Goal: Answer question/provide support: Share knowledge or assist other users

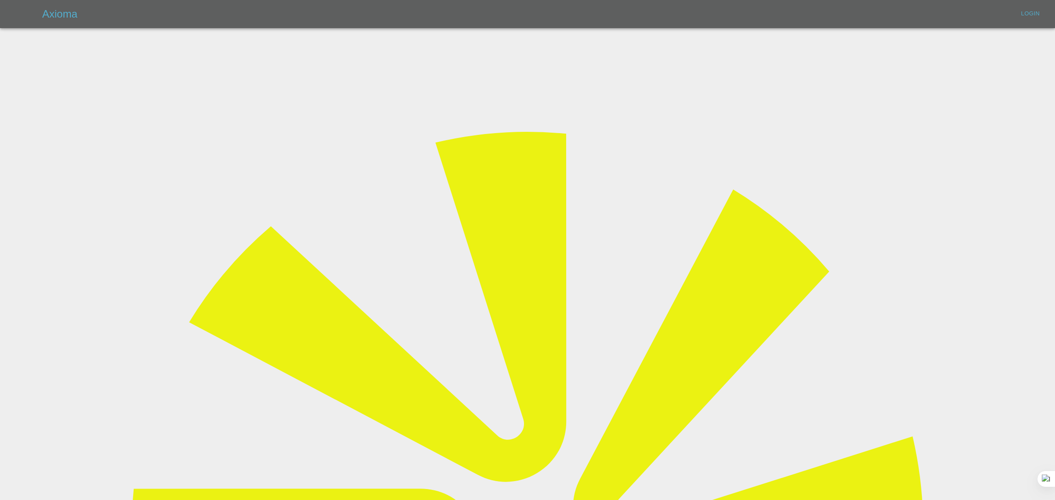
type input "[EMAIL_ADDRESS][DOMAIN_NAME]"
drag, startPoint x: 479, startPoint y: 174, endPoint x: 480, endPoint y: 192, distance: 18.1
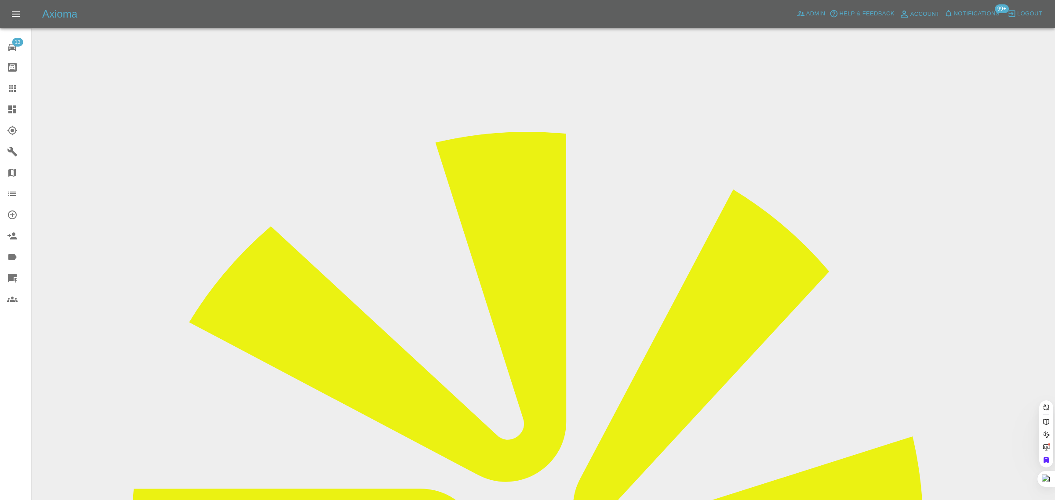
paste input "[EMAIL_ADDRESS][DOMAIN_NAME]"
type input "[EMAIL_ADDRESS][DOMAIN_NAME]"
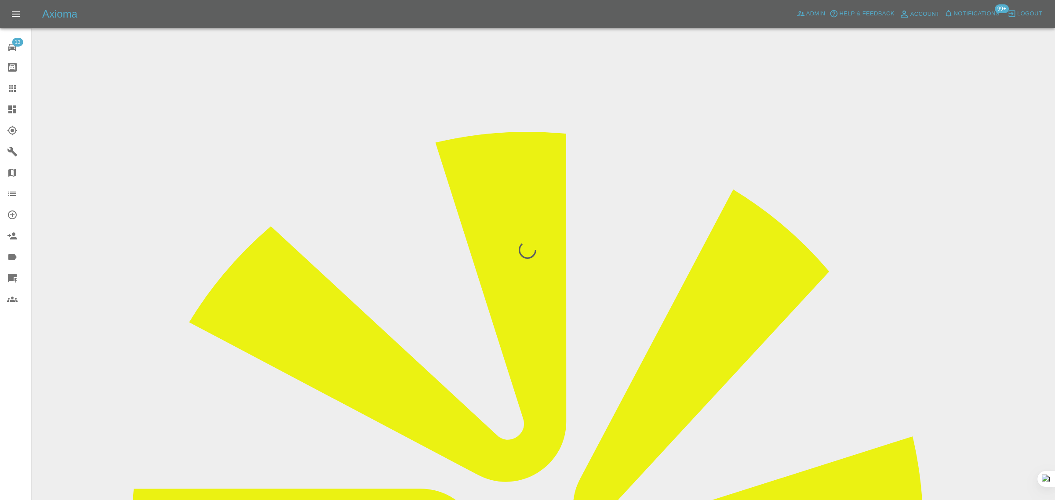
click at [10, 392] on div "13 Repair home Bodyshop home Claims Dashboard Explorer Garages Map Organization…" at bounding box center [16, 250] width 32 height 500
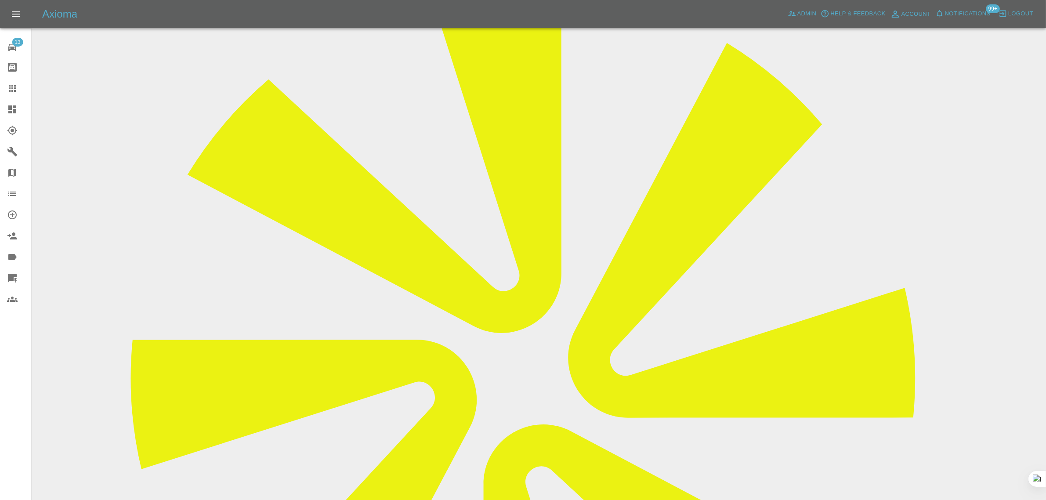
scroll to position [148, 0]
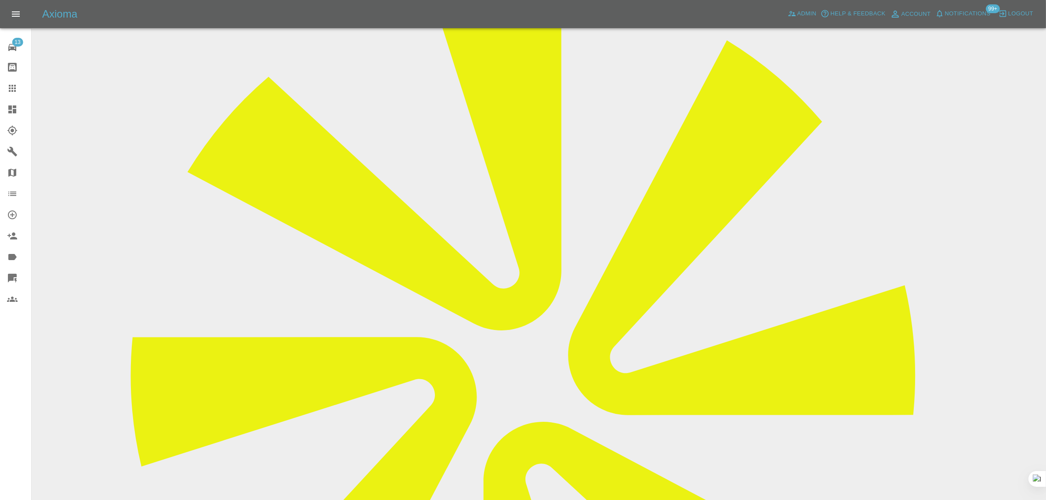
drag, startPoint x: 425, startPoint y: 402, endPoint x: 654, endPoint y: 397, distance: 229.0
drag, startPoint x: 483, startPoint y: 401, endPoint x: 746, endPoint y: 399, distance: 263.7
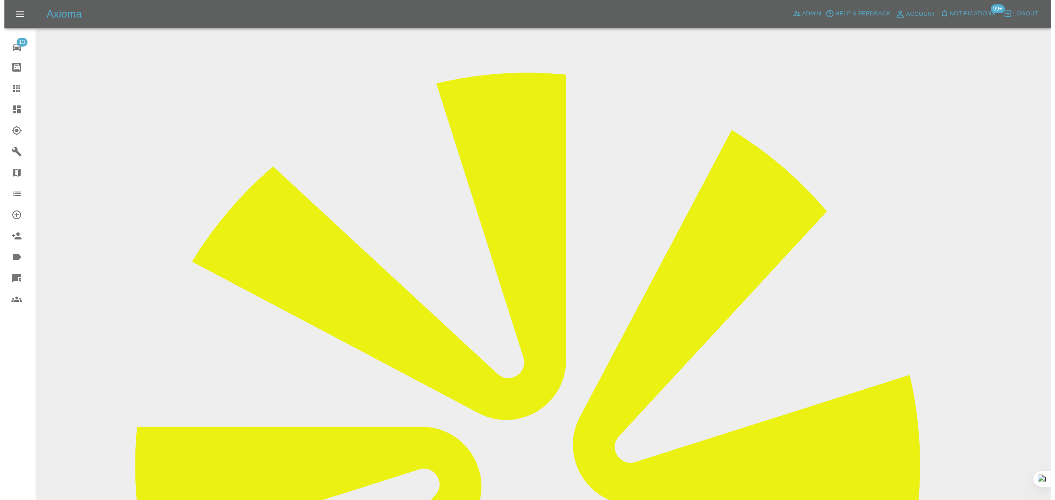
scroll to position [0, 0]
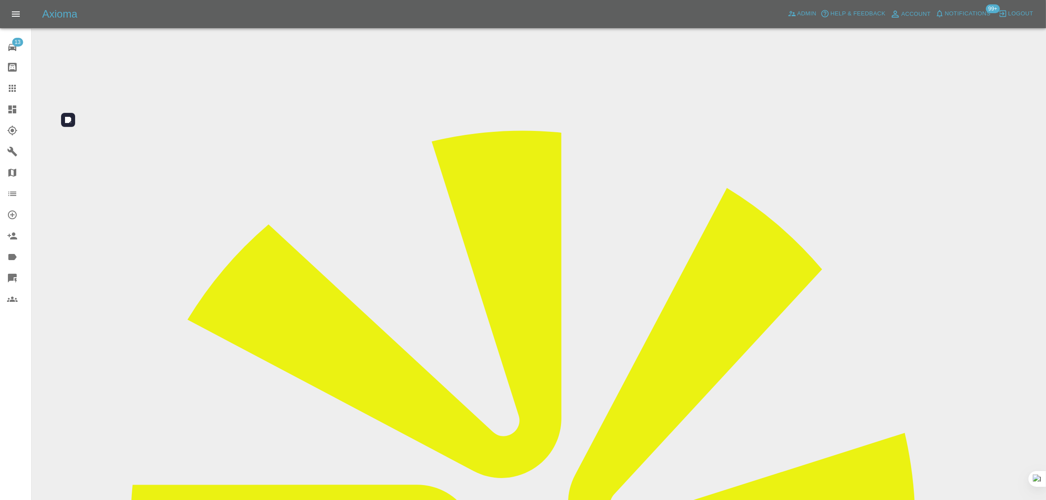
click at [9, 93] on icon at bounding box center [12, 88] width 11 height 11
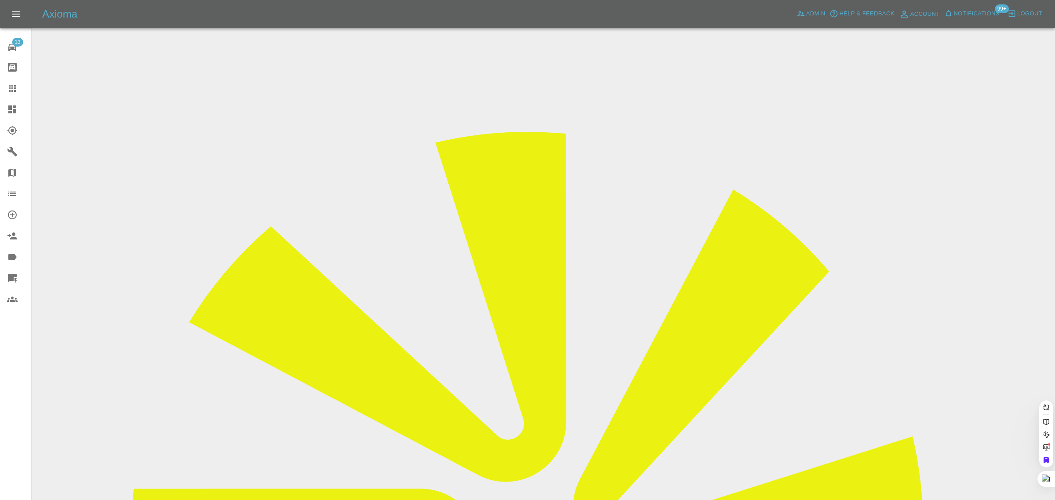
paste input "[EMAIL_ADDRESS][DOMAIN_NAME]"
type input "[EMAIL_ADDRESS][DOMAIN_NAME]"
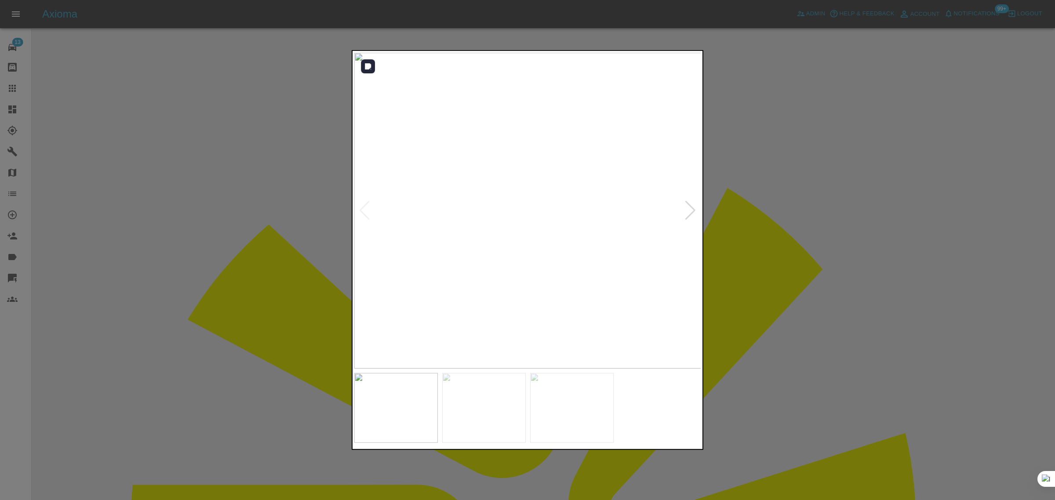
click at [682, 208] on img at bounding box center [527, 211] width 347 height 316
click at [694, 214] on div at bounding box center [690, 210] width 12 height 19
click at [694, 214] on img at bounding box center [527, 211] width 347 height 316
click at [726, 235] on div at bounding box center [527, 250] width 1055 height 500
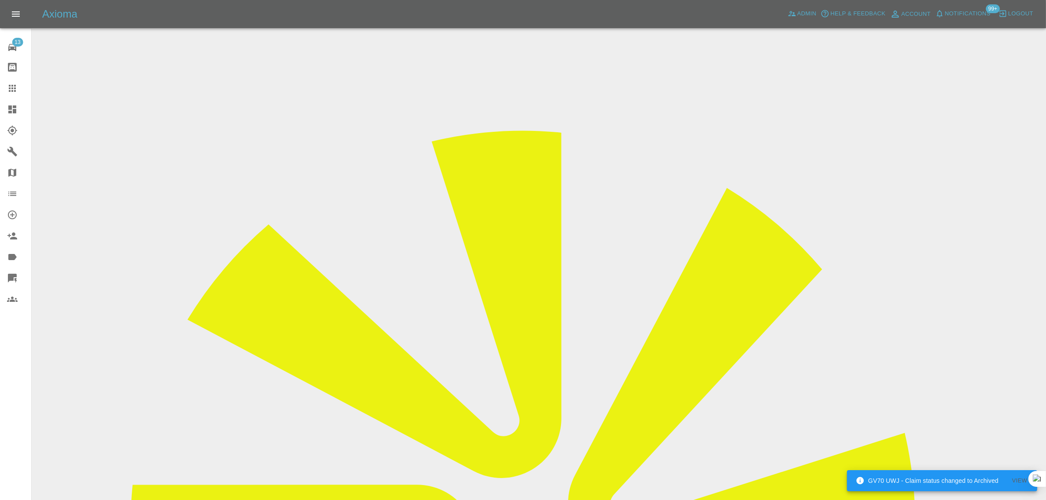
click at [1, 90] on link "Claims" at bounding box center [15, 88] width 31 height 21
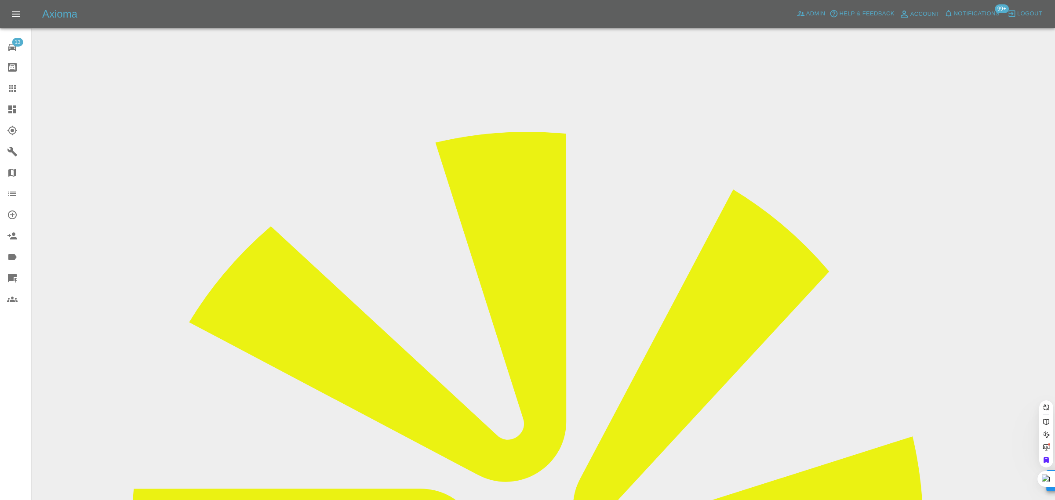
paste input "[PERSON_NAME][EMAIL_ADDRESS][DOMAIN_NAME]"
type input "[PERSON_NAME][EMAIL_ADDRESS][DOMAIN_NAME]"
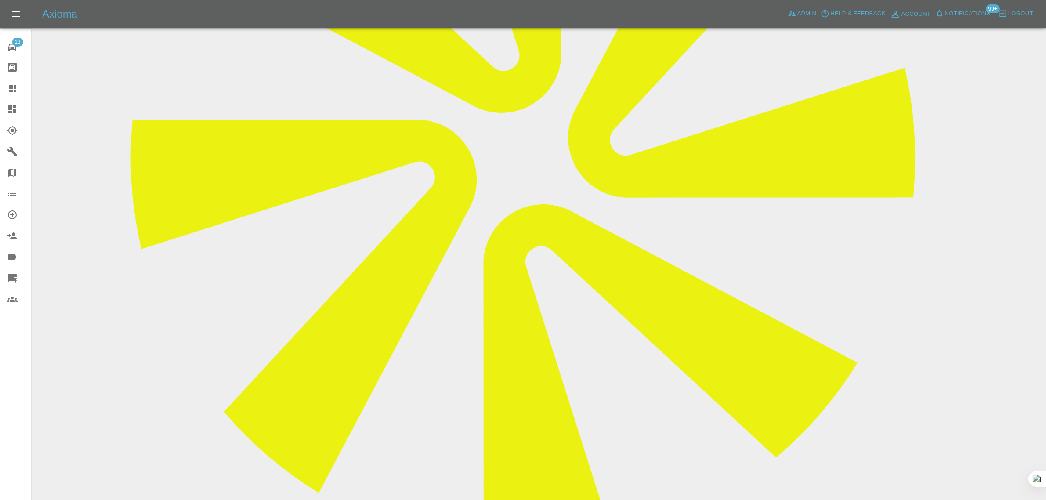
scroll to position [385, 0]
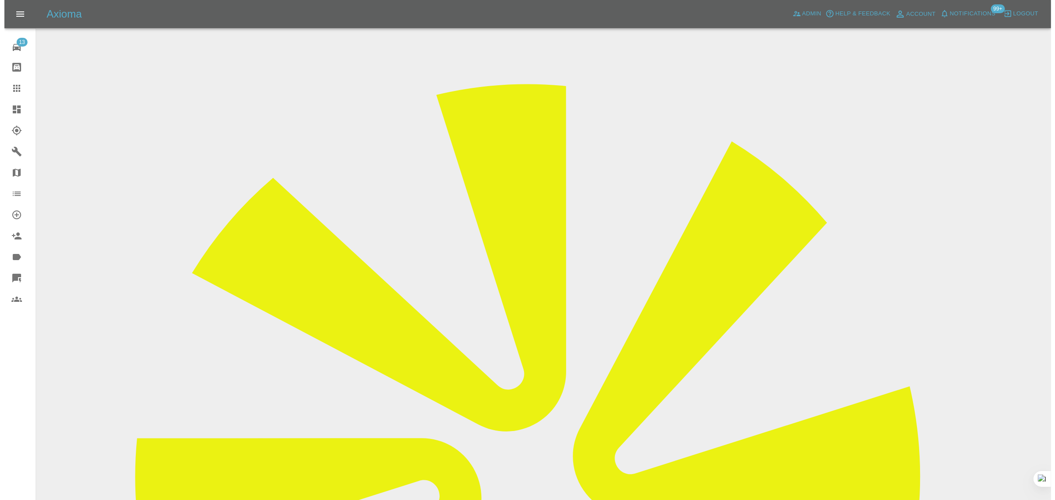
scroll to position [0, 0]
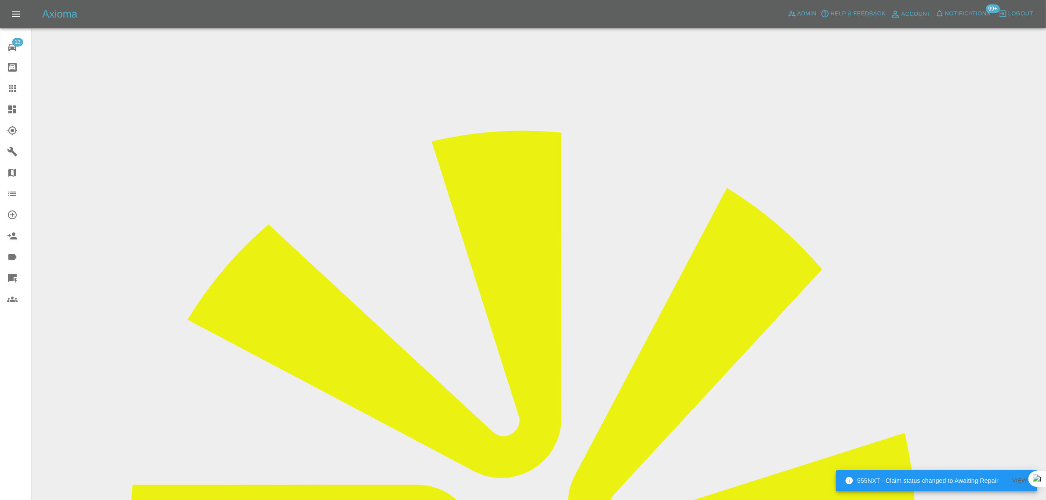
click at [5, 82] on link "Claims" at bounding box center [15, 88] width 31 height 21
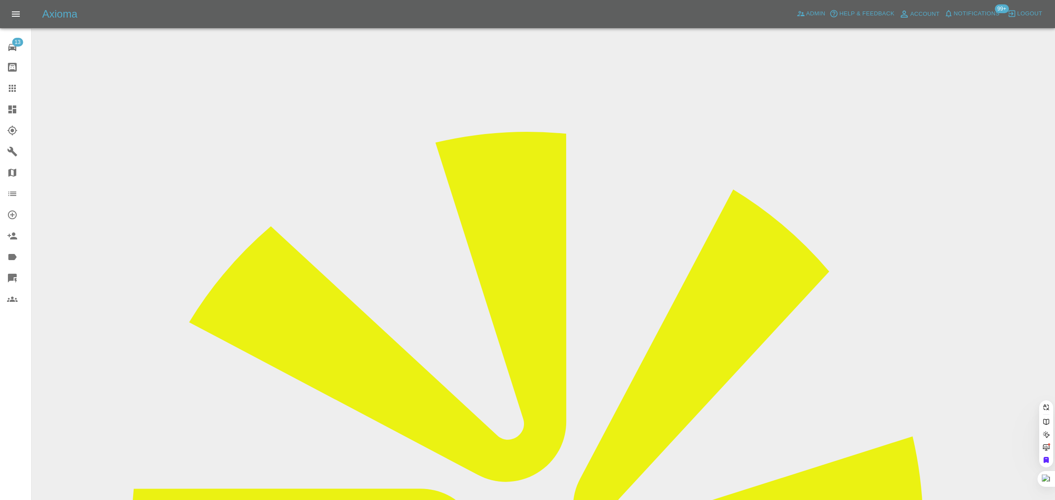
paste input "[EMAIL_ADDRESS][DOMAIN_NAME]"
type input "[EMAIL_ADDRESS][DOMAIN_NAME]"
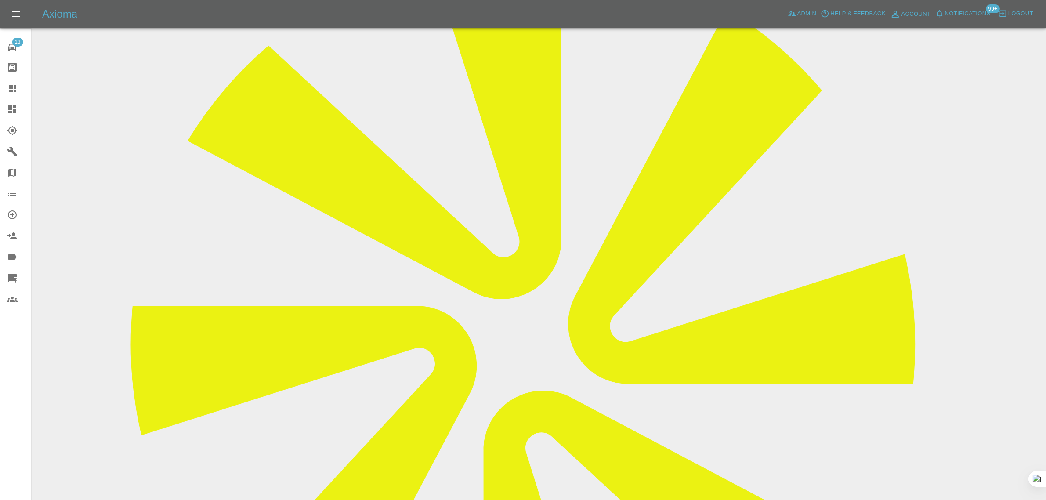
scroll to position [110, 0]
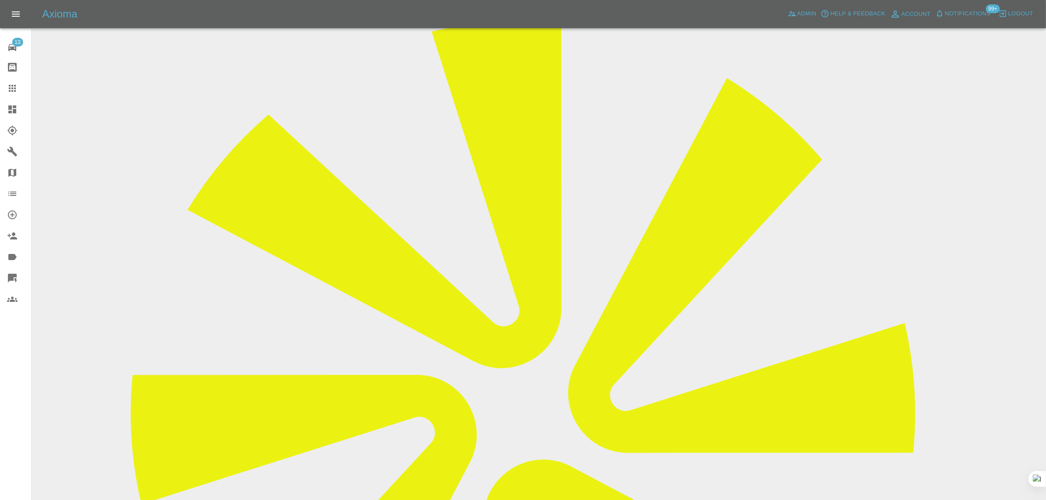
drag, startPoint x: 550, startPoint y: 187, endPoint x: 647, endPoint y: 187, distance: 97.1
copy tr "[EMAIL_ADDRESS][DOMAIN_NAME]"
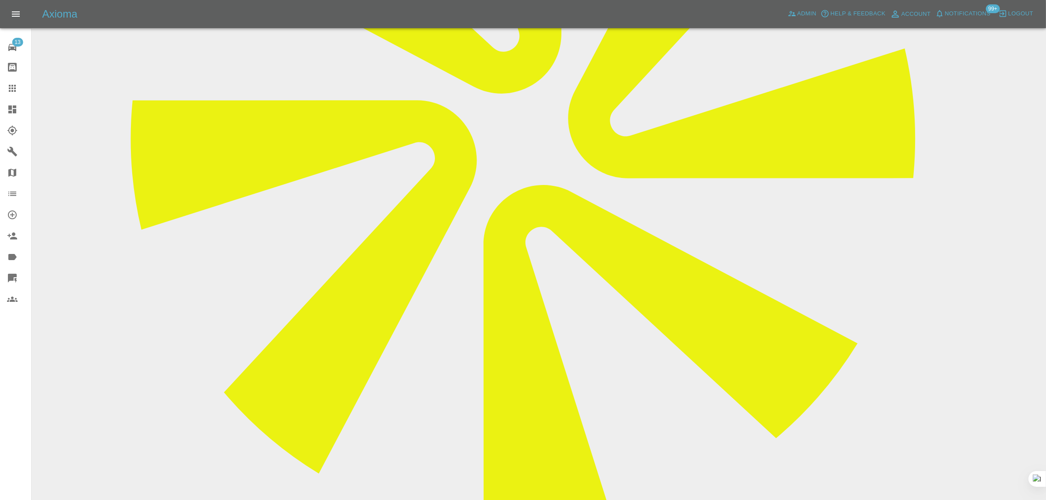
scroll to position [439, 0]
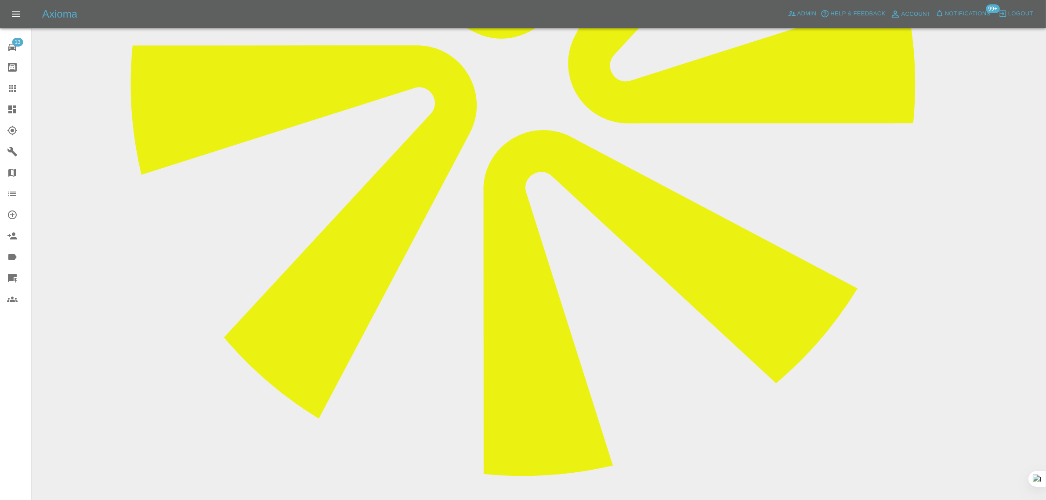
drag, startPoint x: 397, startPoint y: 341, endPoint x: 516, endPoint y: 335, distance: 118.8
click at [18, 88] on div at bounding box center [19, 88] width 25 height 11
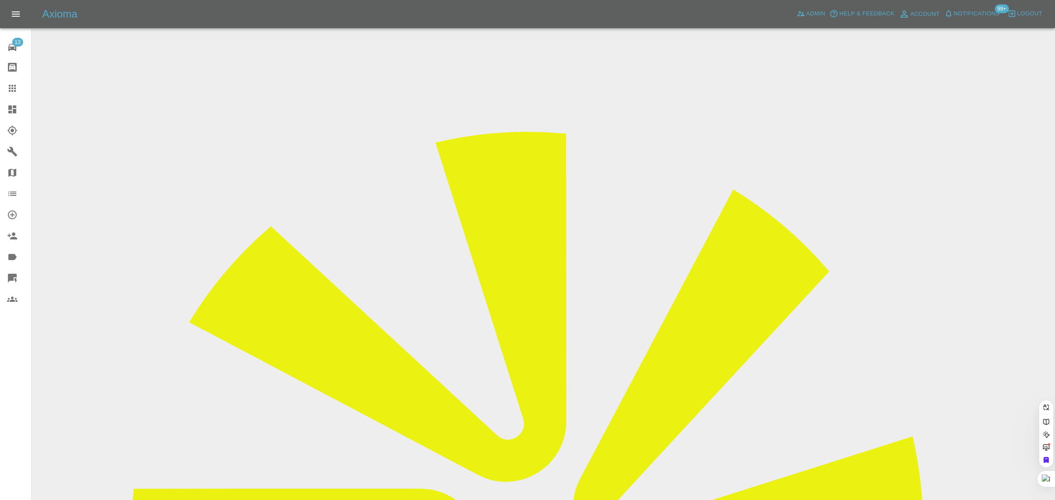
paste input "juanb.cobo.lopez@gmail.com"
type input "juanb.cobo.lopez@gmail.com"
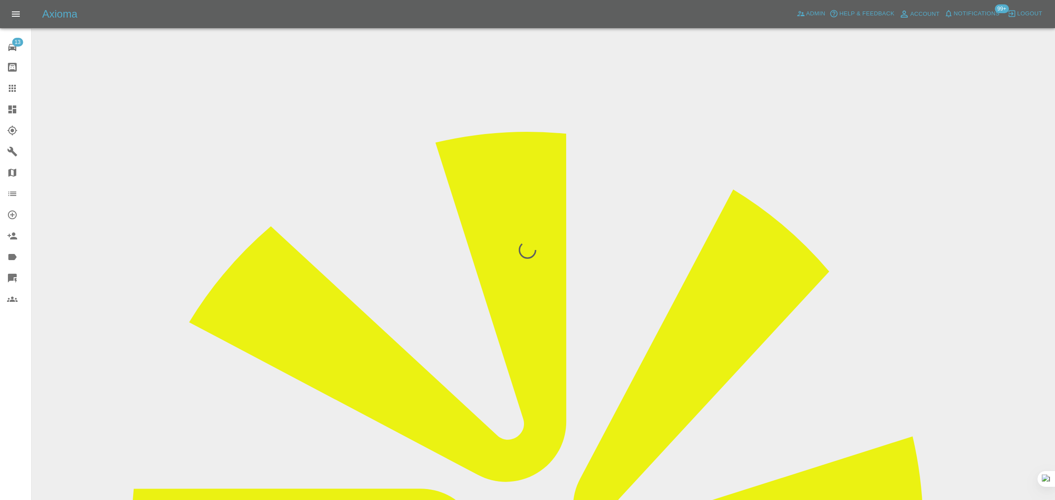
click at [10, 394] on div "13 Repair home Bodyshop home Claims Dashboard Explorer Garages Map Organization…" at bounding box center [16, 250] width 32 height 500
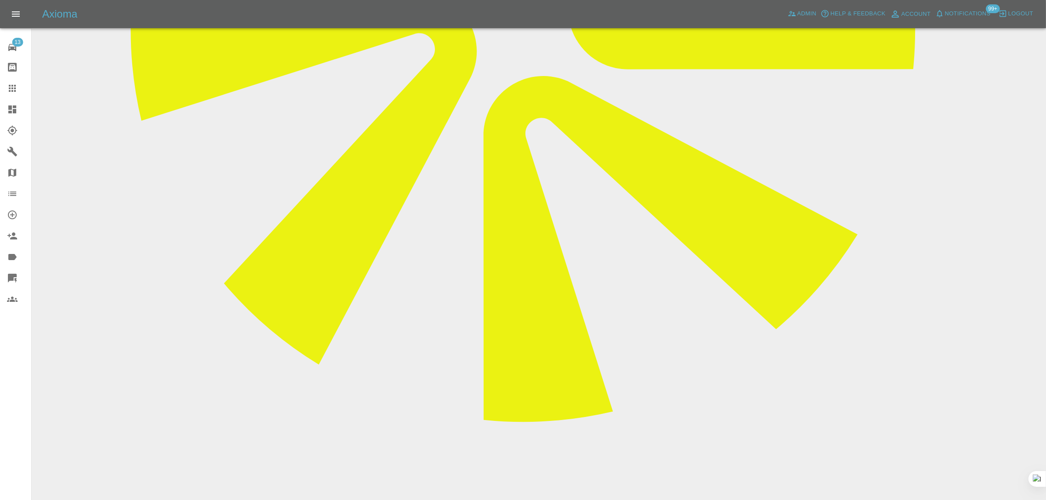
scroll to position [494, 0]
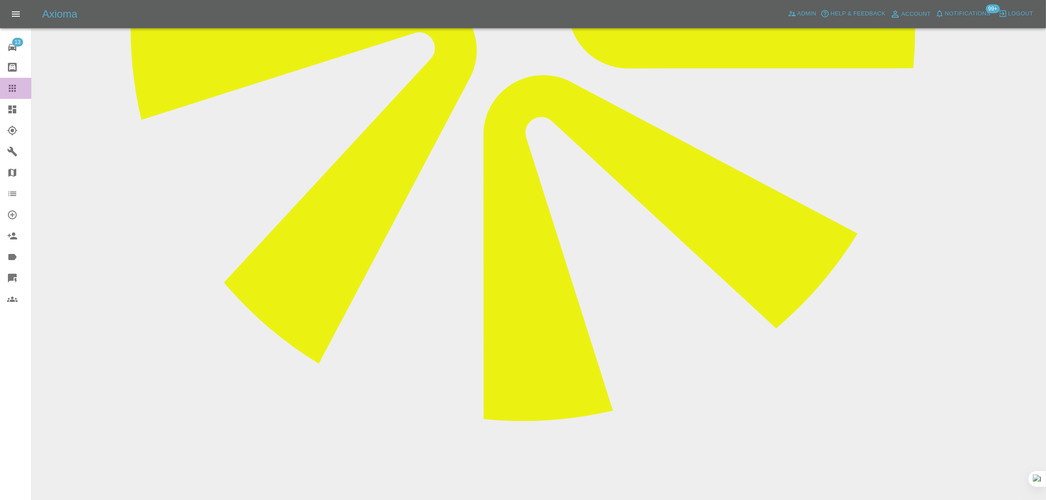
click at [10, 91] on icon at bounding box center [12, 88] width 7 height 7
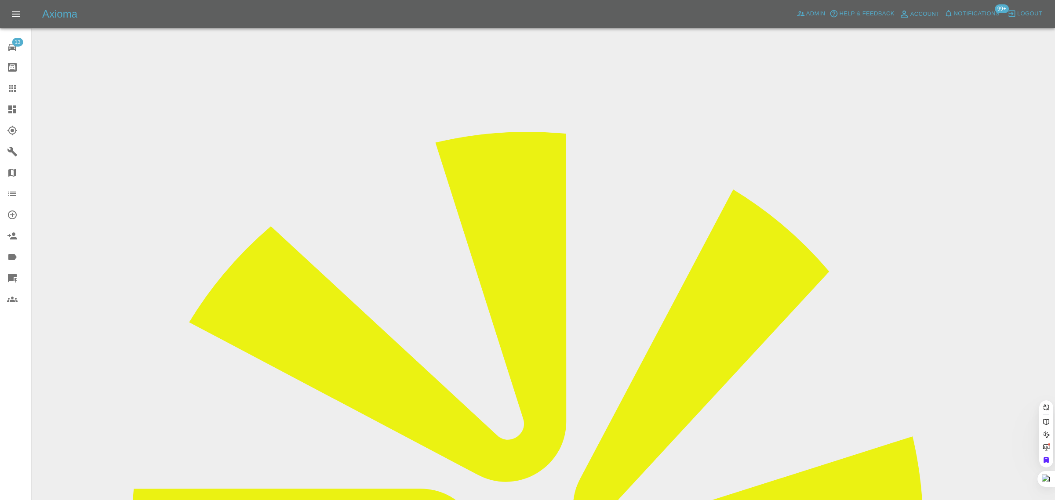
paste input "adabo1986@gmail.com"
type input "adabo1986@gmail.com"
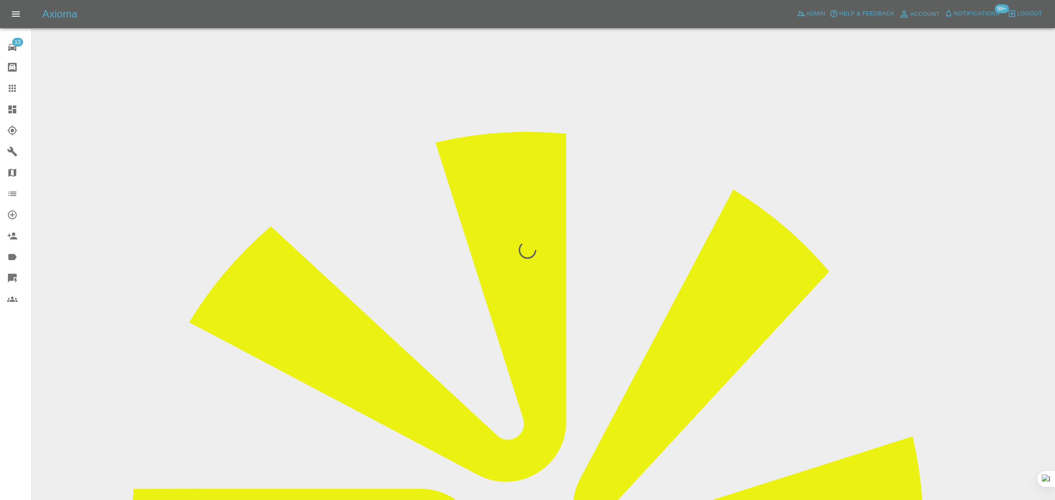
click at [5, 367] on div "13 Repair home Bodyshop home Claims Dashboard Explorer Garages Map Organization…" at bounding box center [16, 250] width 32 height 500
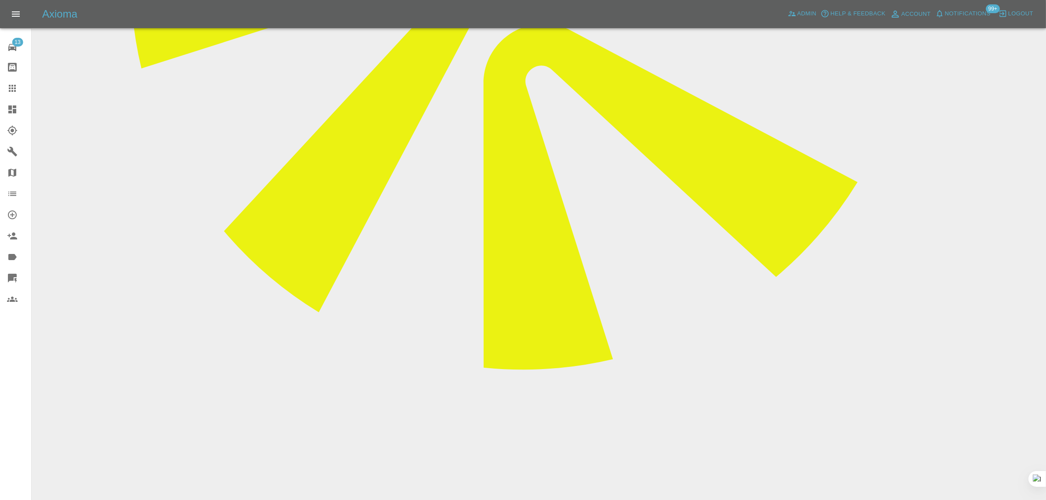
scroll to position [549, 0]
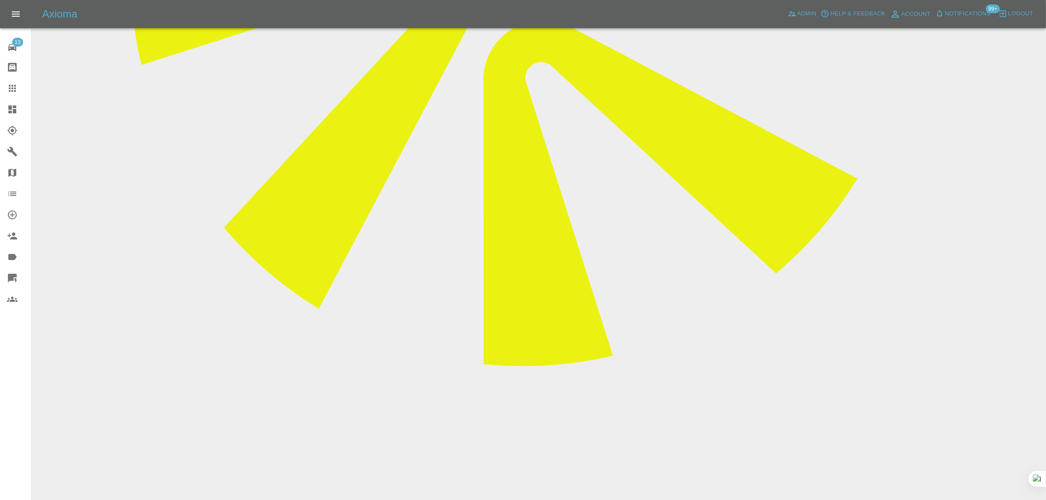
click at [9, 89] on icon at bounding box center [12, 88] width 11 height 11
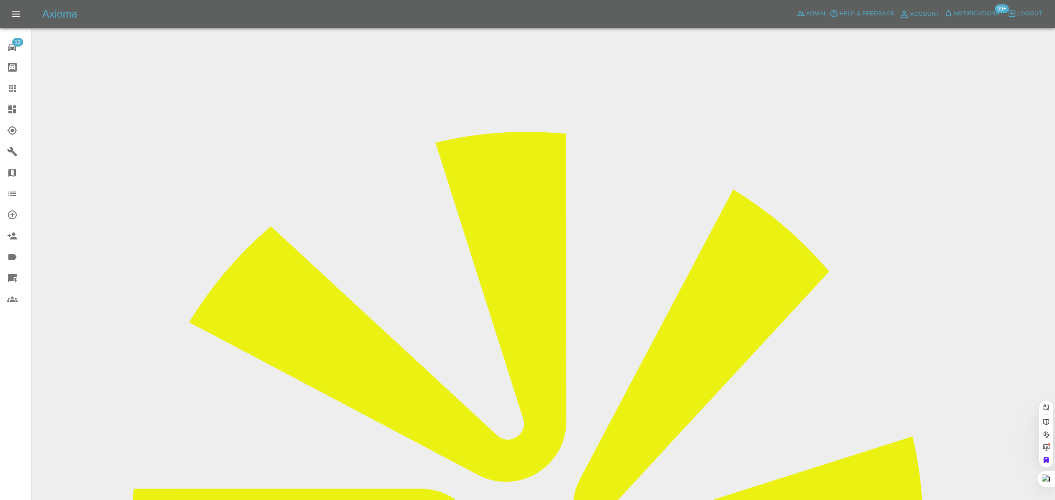
paste input "ariskari@gmail.com"
type input "ariskari@gmail."
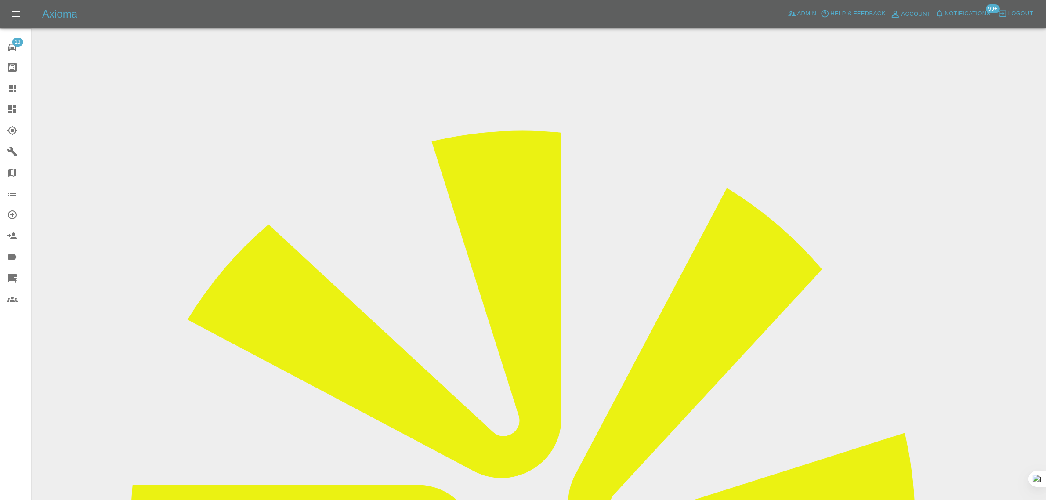
click at [4, 93] on link "Claims" at bounding box center [15, 88] width 31 height 21
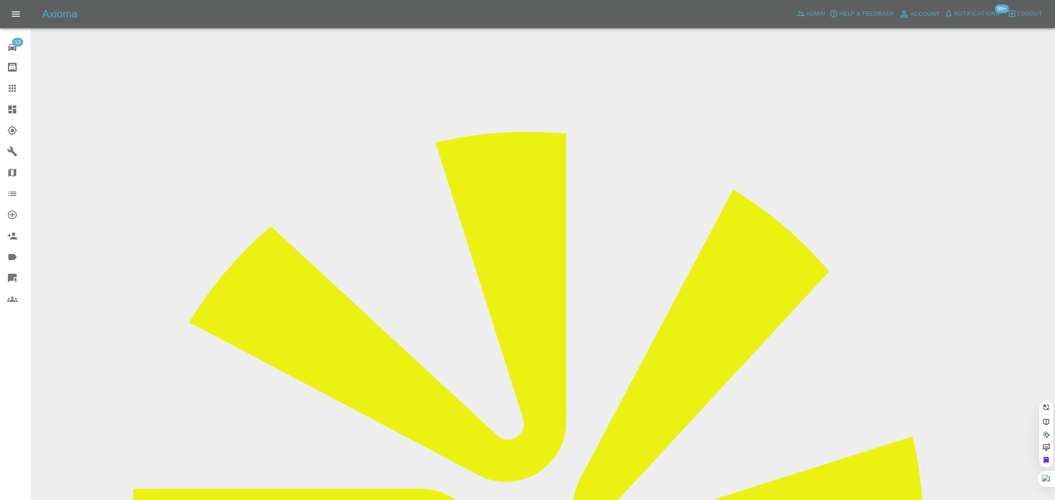
paste input "eviemanyan@hotmail.co.uk"
type input "eviemanyan@hotmail.co.uk"
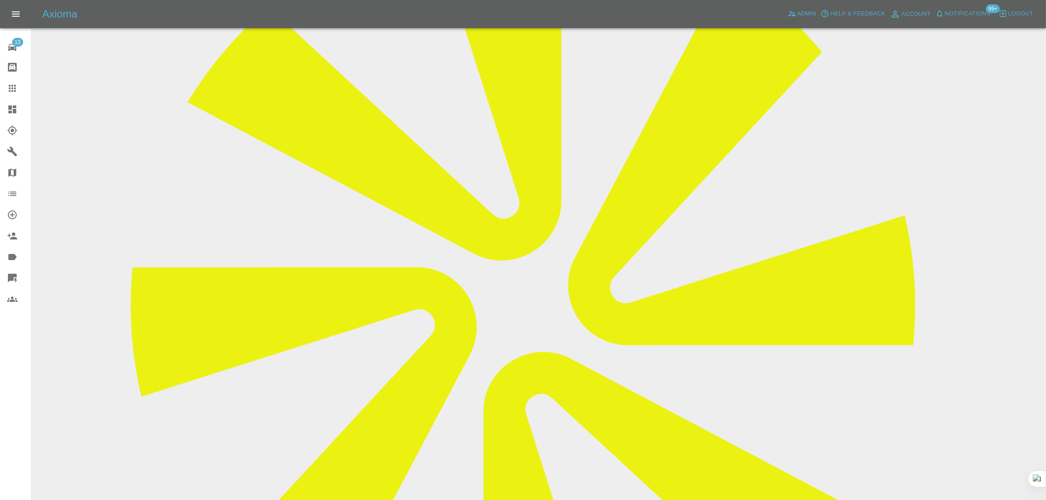
scroll to position [385, 0]
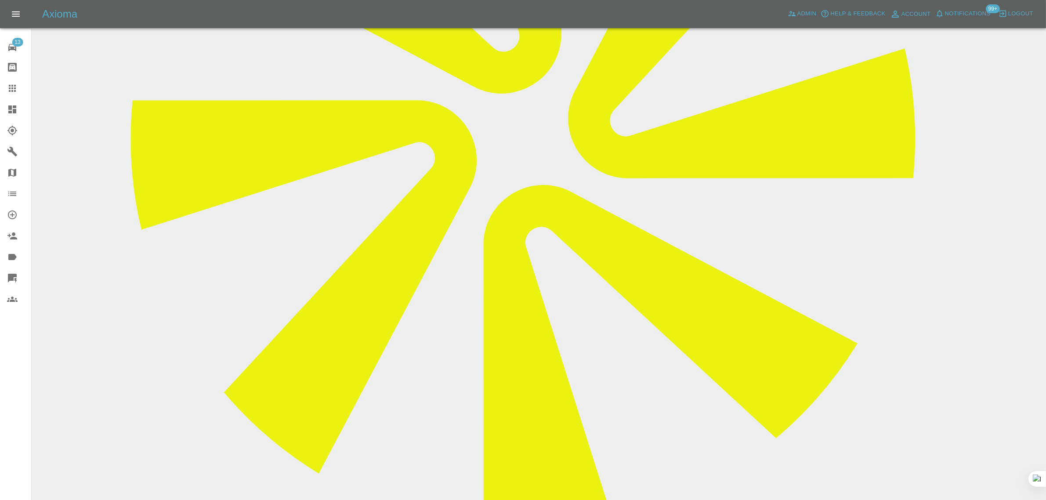
paste textarea "* Instead, I later received a text saying that a “Carl” would contact me to res…"
type textarea "* Instead, I later received a text saying that a “Carl” would contact me to res…"
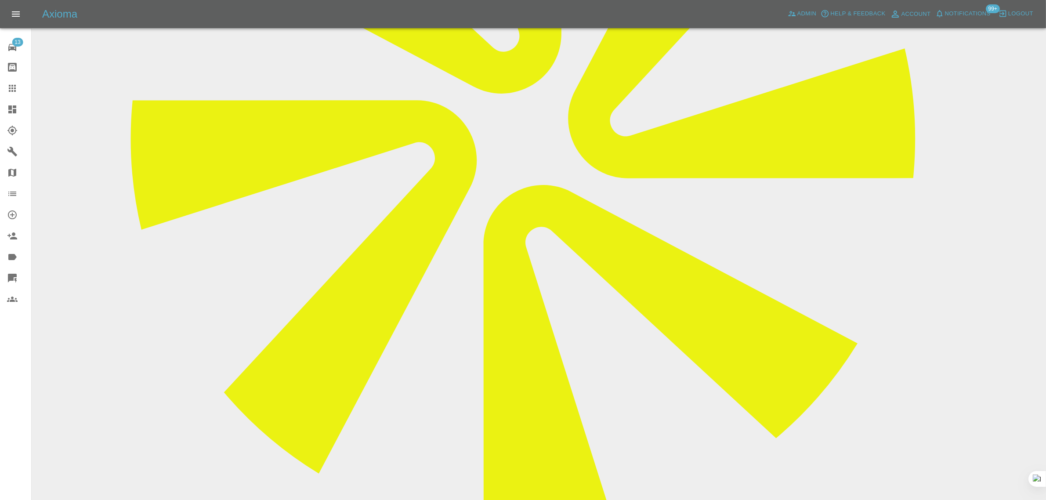
paste textarea "Despite this agreement: * I expected a call on Tuesday 16th to confirm details,…"
type textarea "Despite this agreement: * I expected a call on Tuesday 16th to confirm details,…"
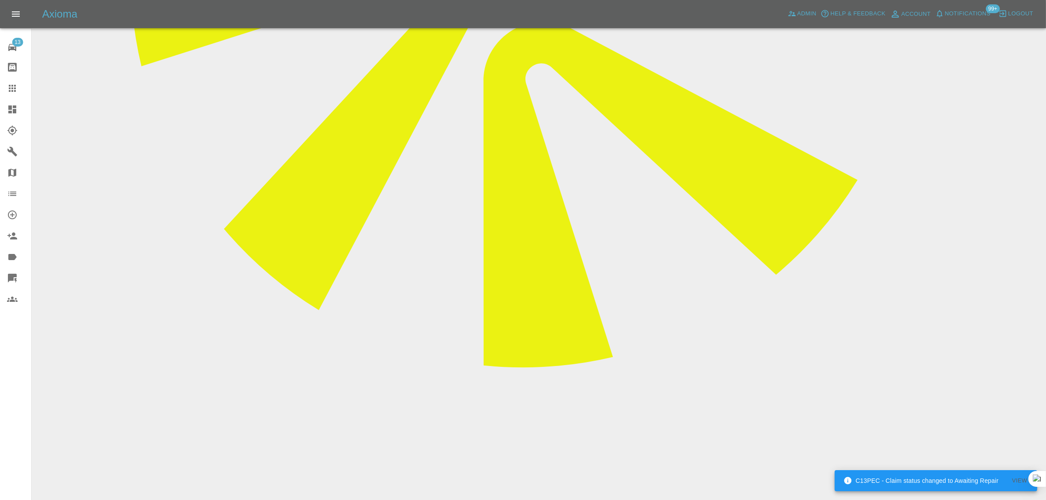
scroll to position [549, 0]
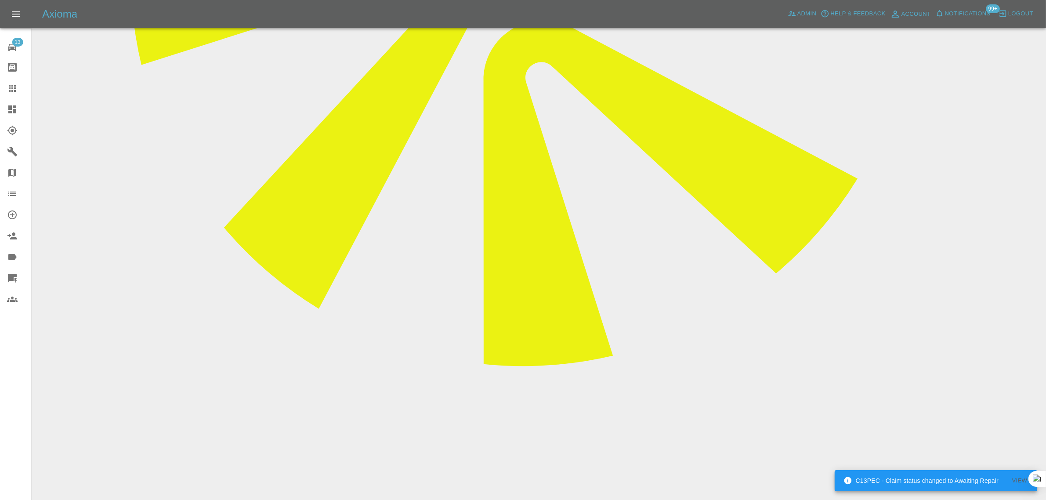
paste textarea "Dear Sirs I am writing to raise a formal complaint about the service I received…"
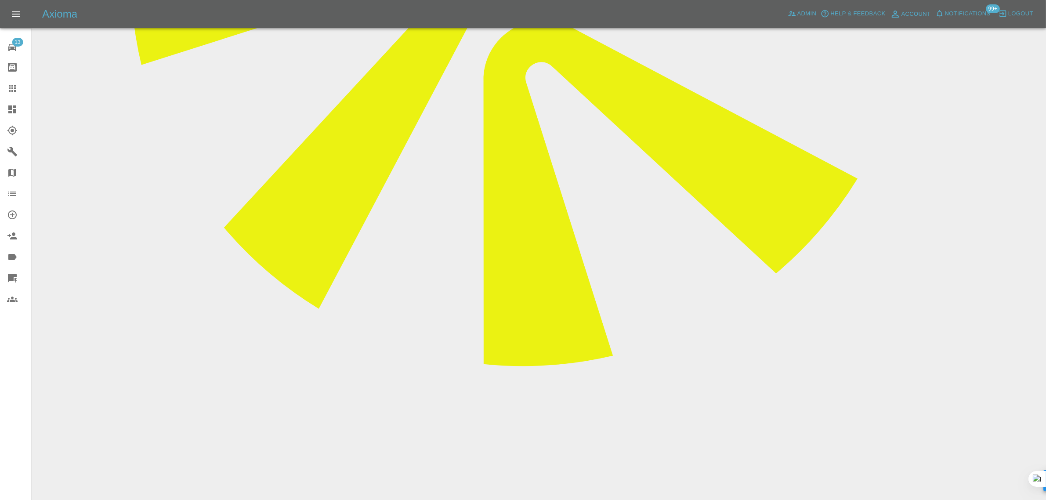
type textarea "Dear Sirs I am writing to raise a formal complaint about the service I received…"
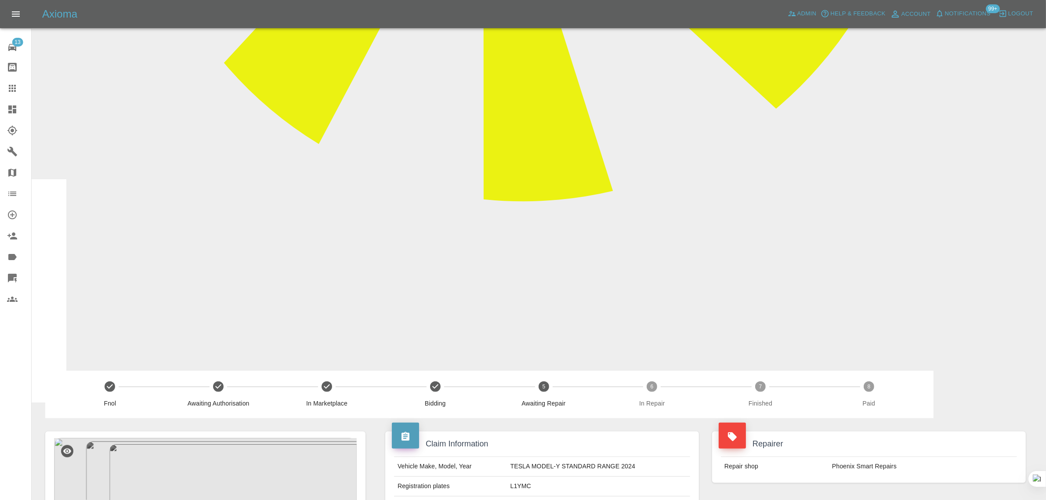
scroll to position [385, 0]
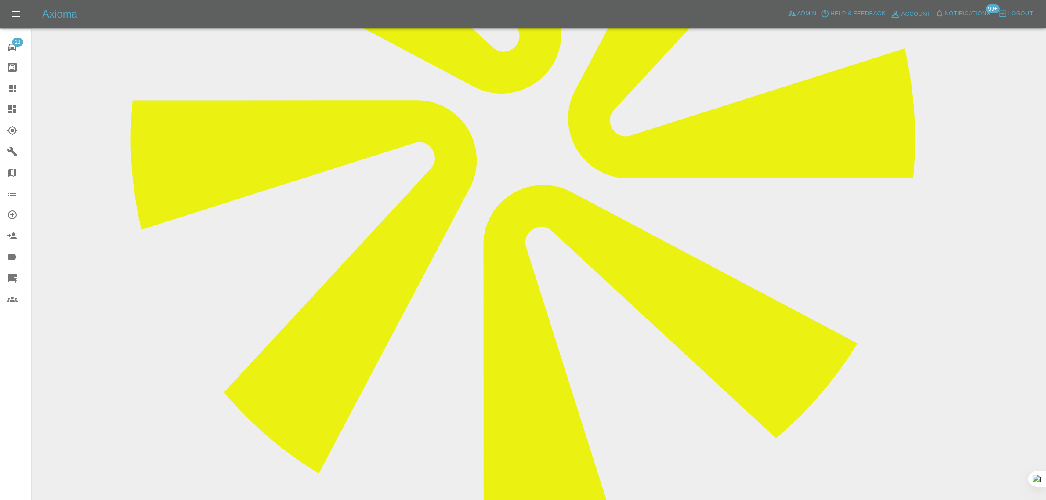
click at [4, 90] on link "Claims" at bounding box center [15, 88] width 31 height 21
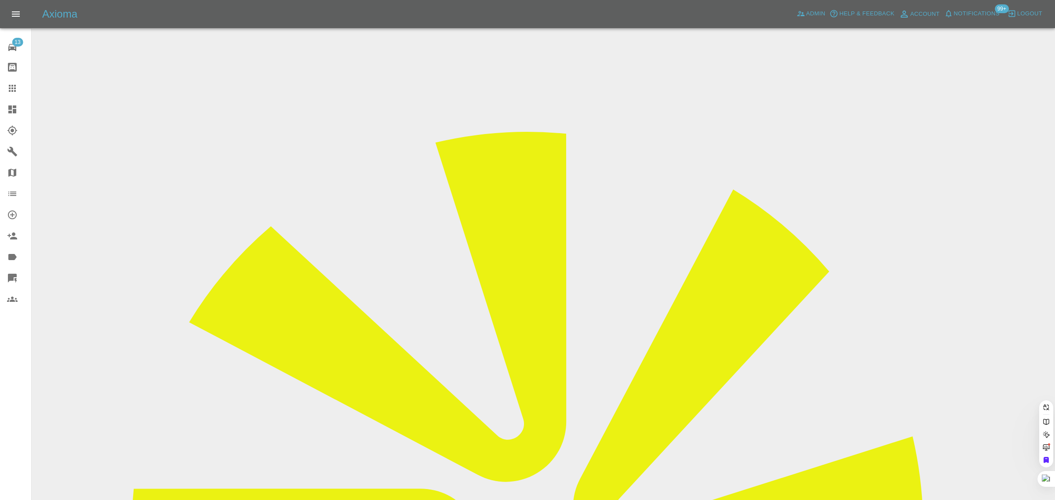
drag, startPoint x: 445, startPoint y: 295, endPoint x: 517, endPoint y: 280, distance: 73.7
paste input "thomasgoing@yahoo.co.uk"
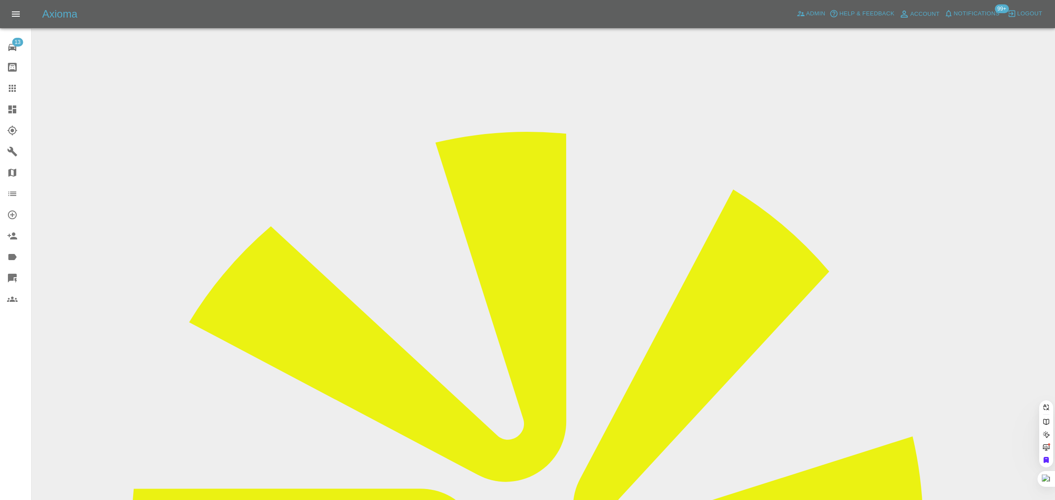
type input "thomasgoing@yahoo.co.uk"
click at [18, 405] on div "13 Repair home Bodyshop home Claims Dashboard Explorer Garages Map Organization…" at bounding box center [16, 250] width 32 height 500
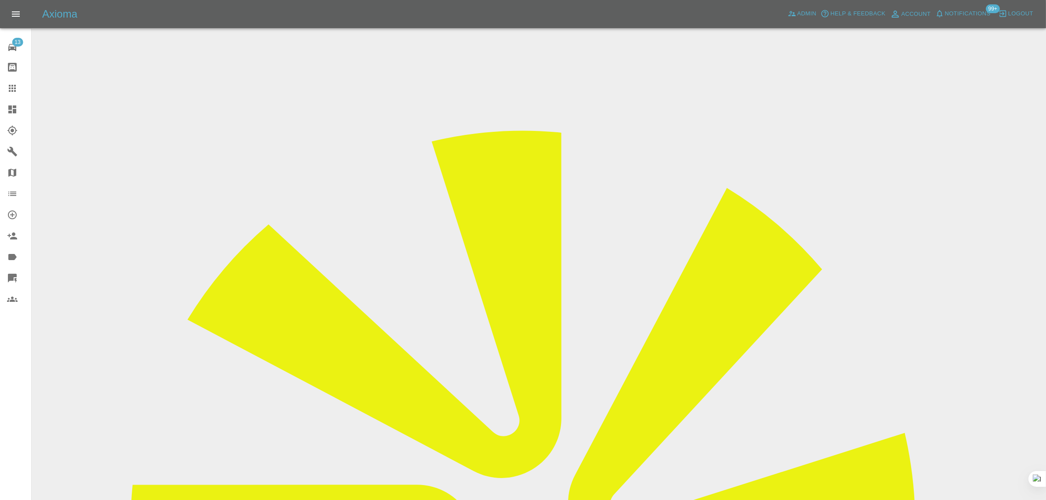
click at [16, 89] on icon at bounding box center [12, 88] width 11 height 11
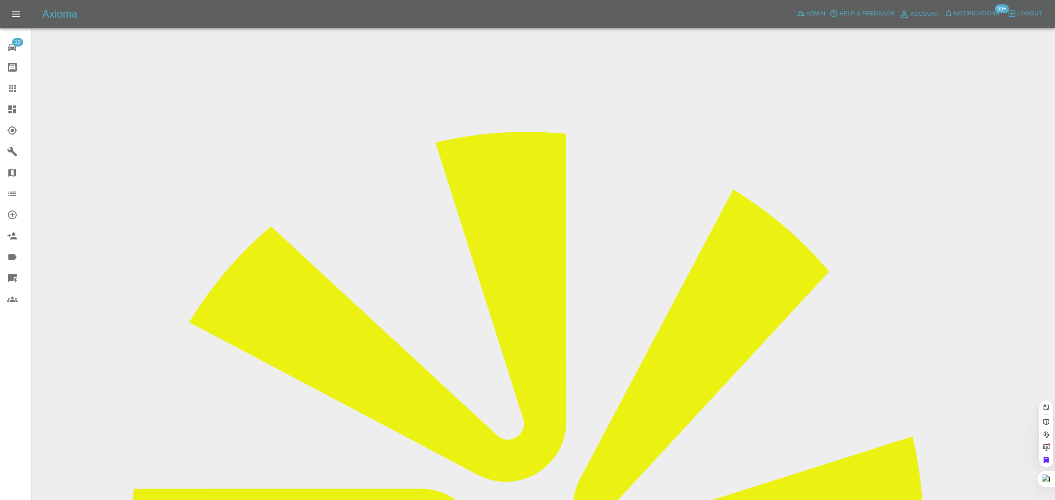
paste input "dhaddow81@gmail.com"
type input "dhaddow81@gmail.com"
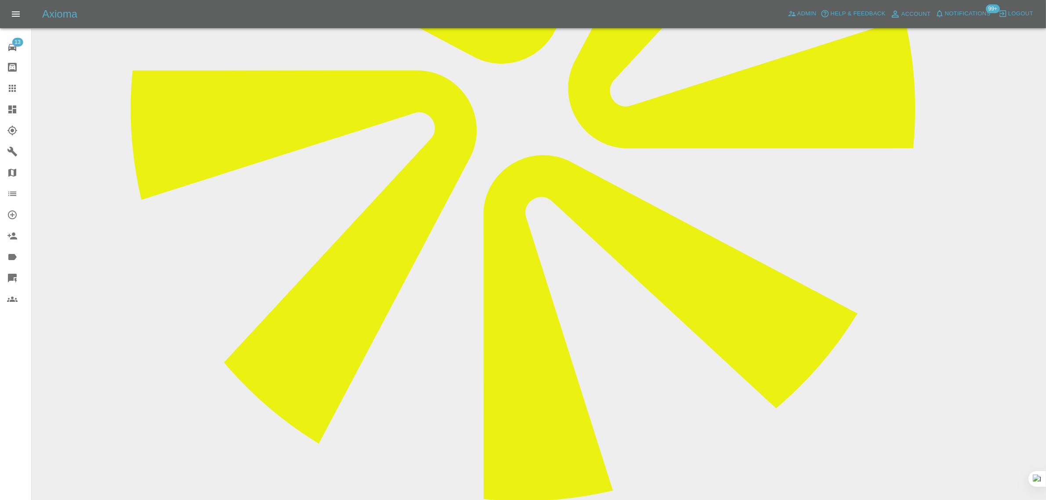
scroll to position [604, 0]
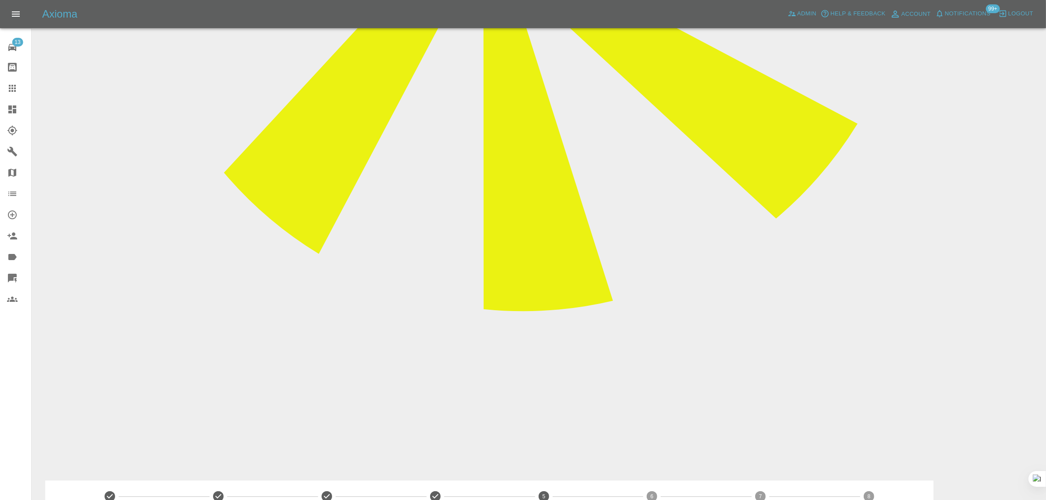
paste textarea "I have made 3 different appointments with the repairer, Saturday 13th, Monday 1…"
type textarea "I have made 3 different appointments with the repairer, Saturday 13th, Monday 1…"
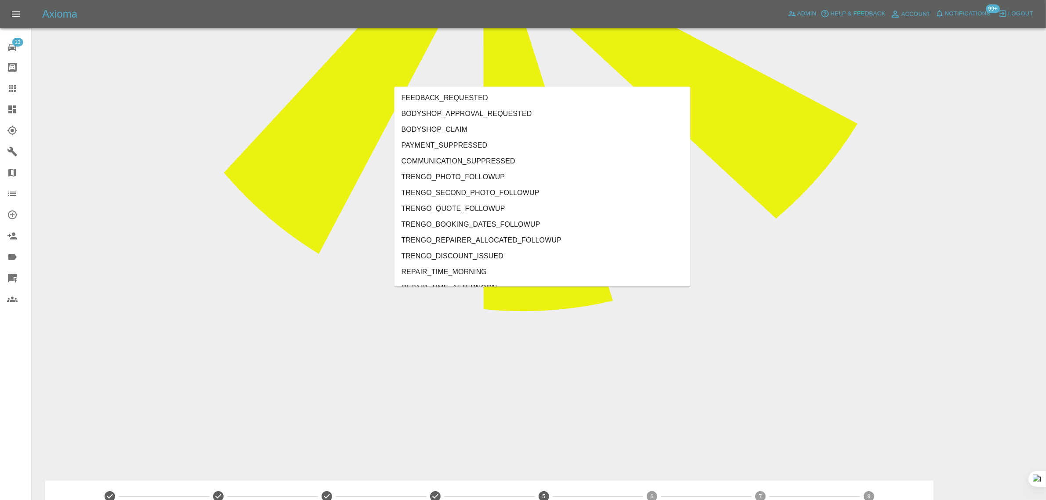
type input "no"
click at [452, 163] on li "REPAIRER_NO_SHOW" at bounding box center [543, 162] width 296 height 16
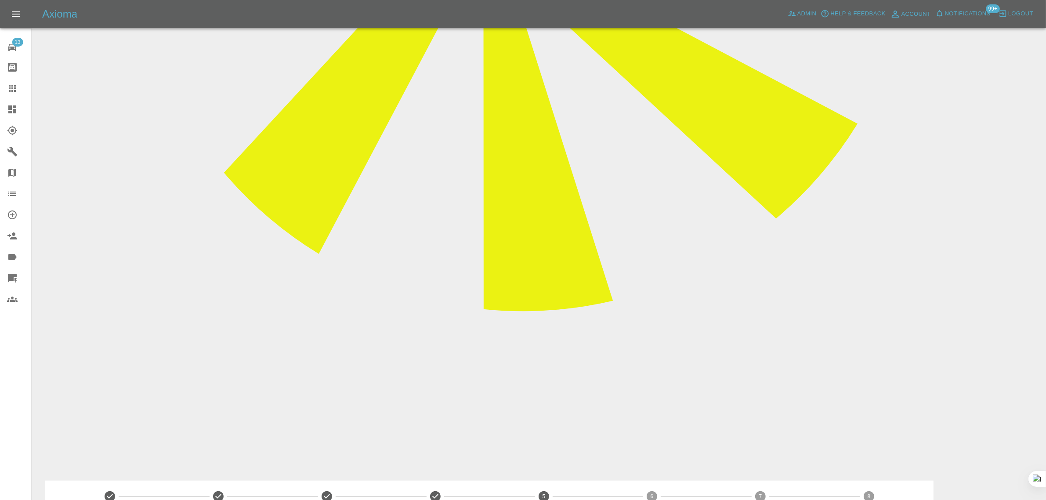
click at [15, 93] on icon at bounding box center [12, 88] width 11 height 11
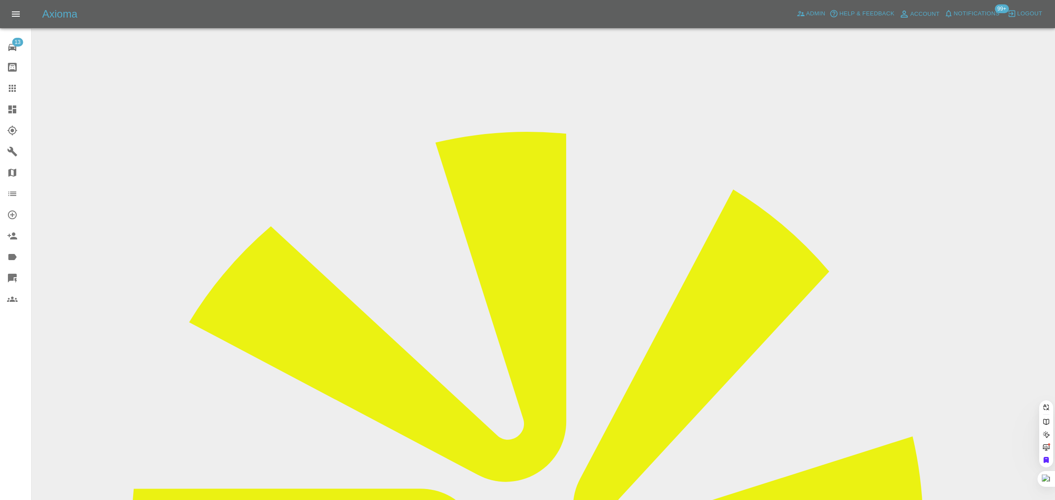
paste input "johnkelly320@gmail.com"
type input "johnkelly320@gmail.com"
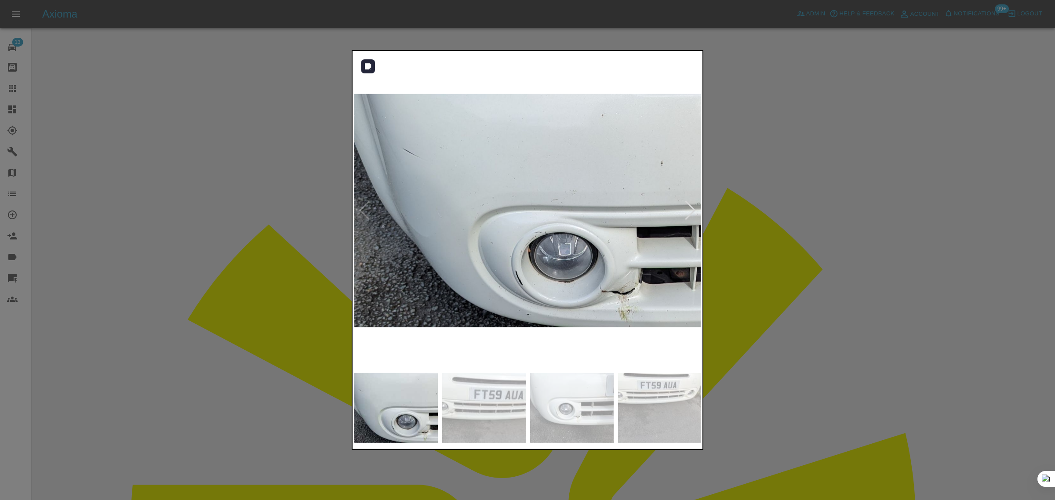
click at [695, 211] on div at bounding box center [690, 210] width 12 height 19
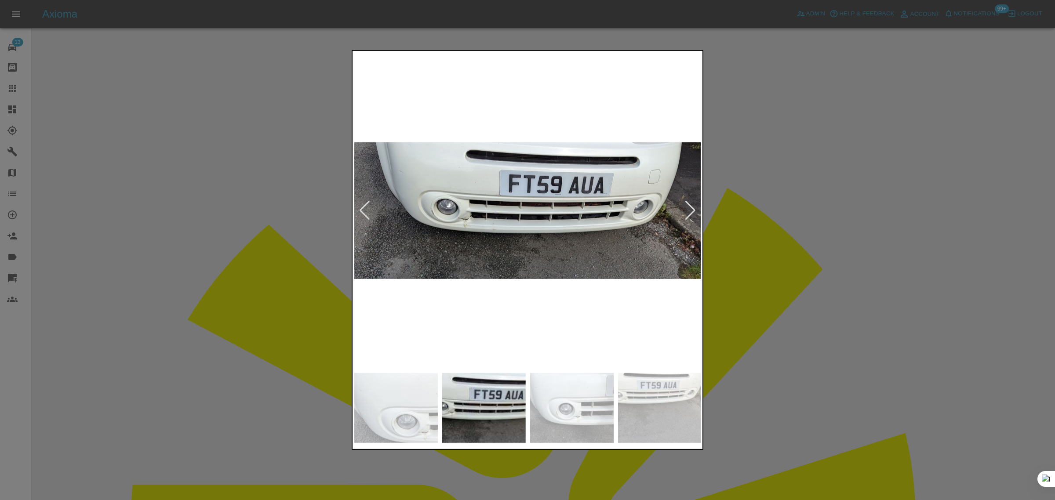
click at [695, 211] on div at bounding box center [690, 210] width 12 height 19
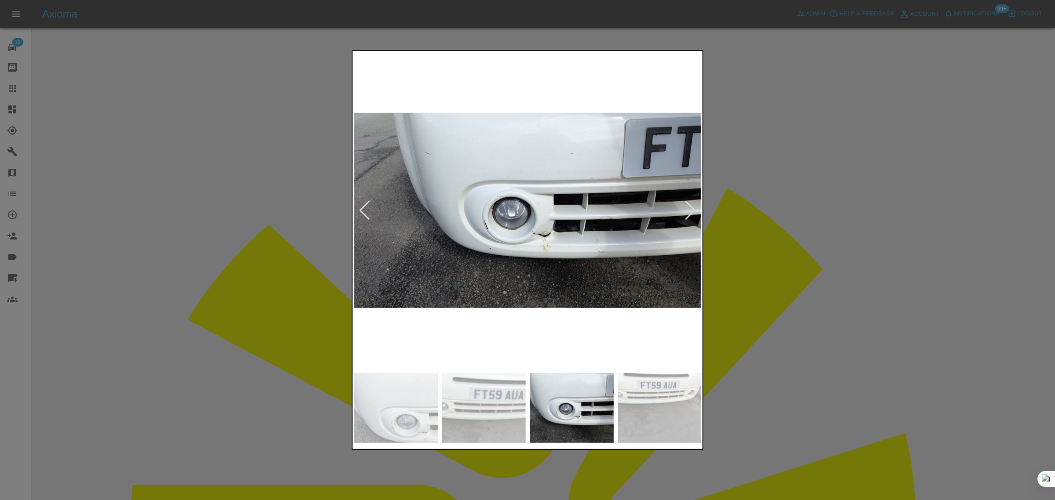
click at [695, 211] on div at bounding box center [690, 210] width 12 height 19
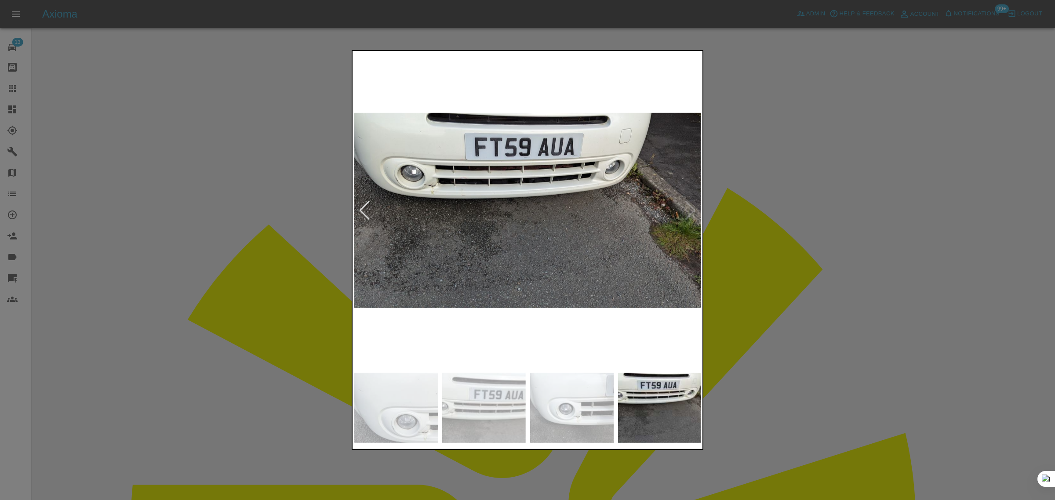
click at [771, 231] on div at bounding box center [527, 250] width 1055 height 500
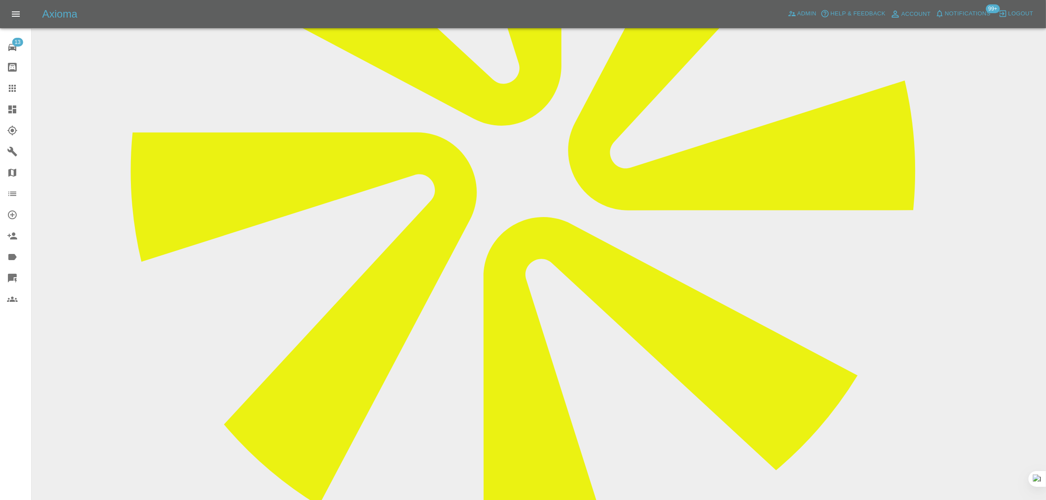
scroll to position [439, 0]
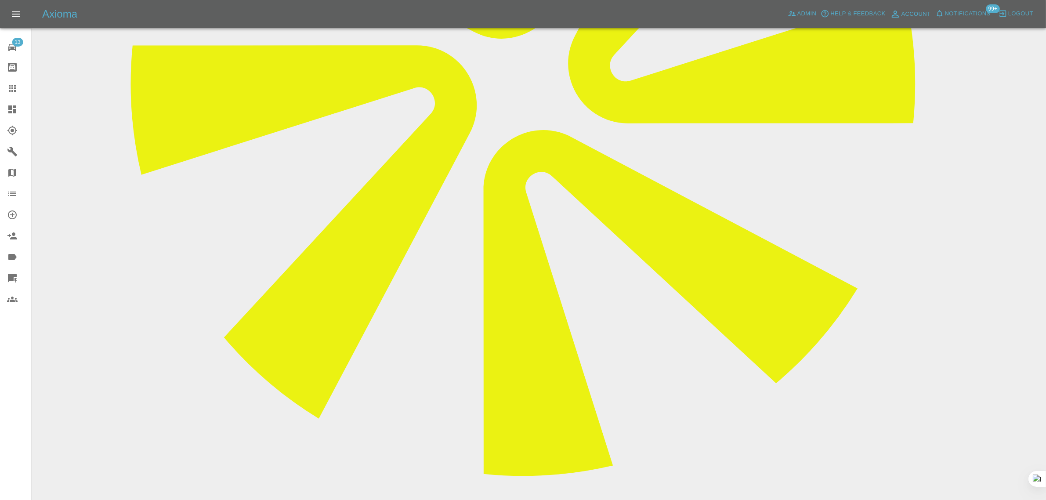
paste textarea "Thanks for the quote. This is more than I can afford right now. But thanks agai…"
type textarea "Thanks for the quote. This is more than I can afford right now. But thanks agai…"
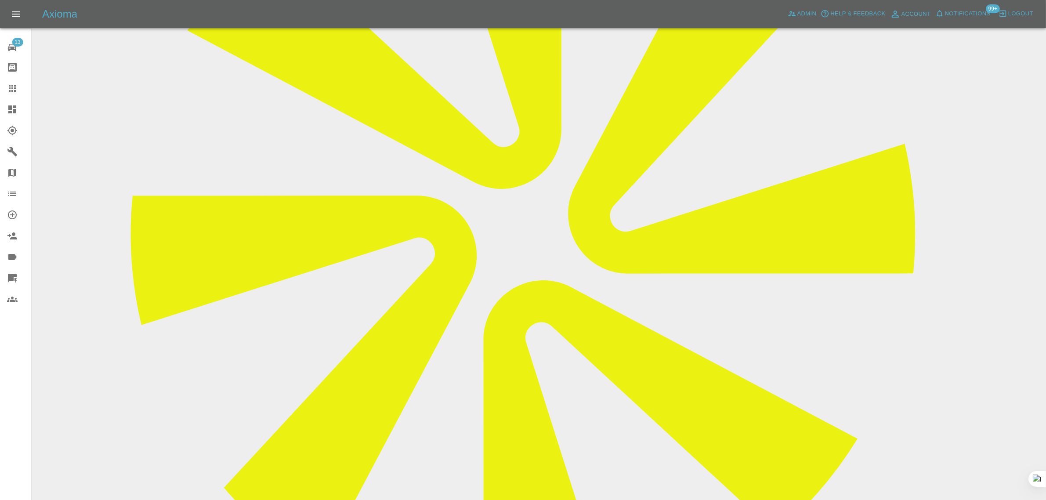
scroll to position [110, 0]
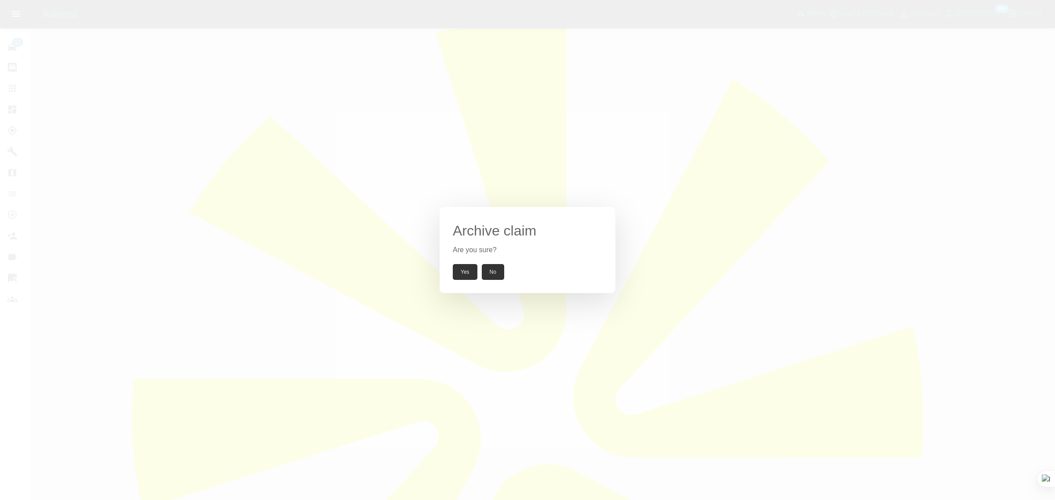
click at [471, 275] on button "Yes" at bounding box center [465, 272] width 25 height 16
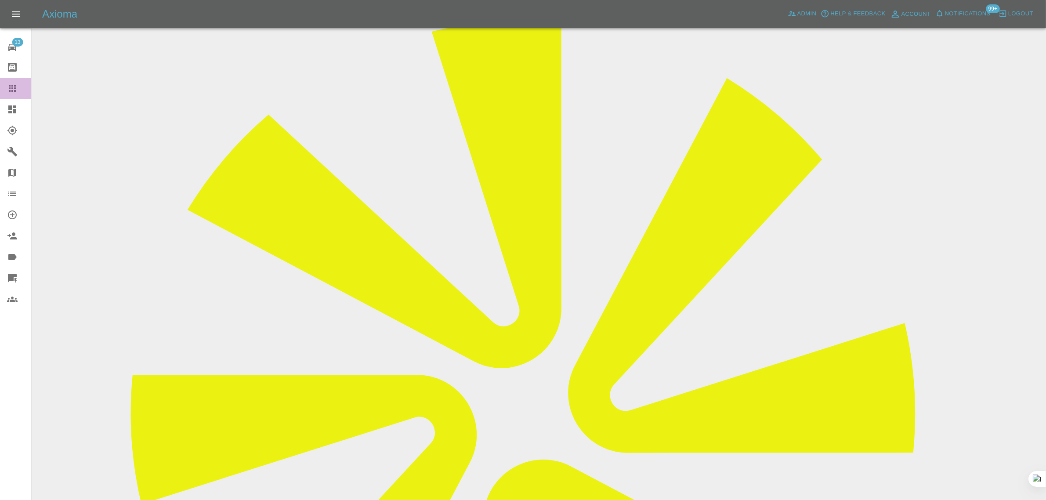
click at [15, 89] on icon at bounding box center [12, 88] width 11 height 11
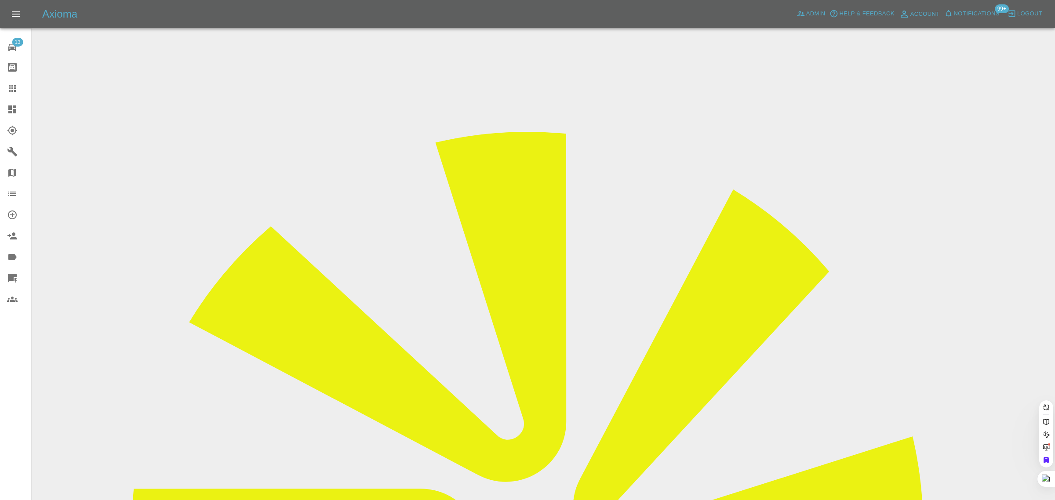
paste input "damionrice20@gmail.com"
type input "damionrice20@gmail.com"
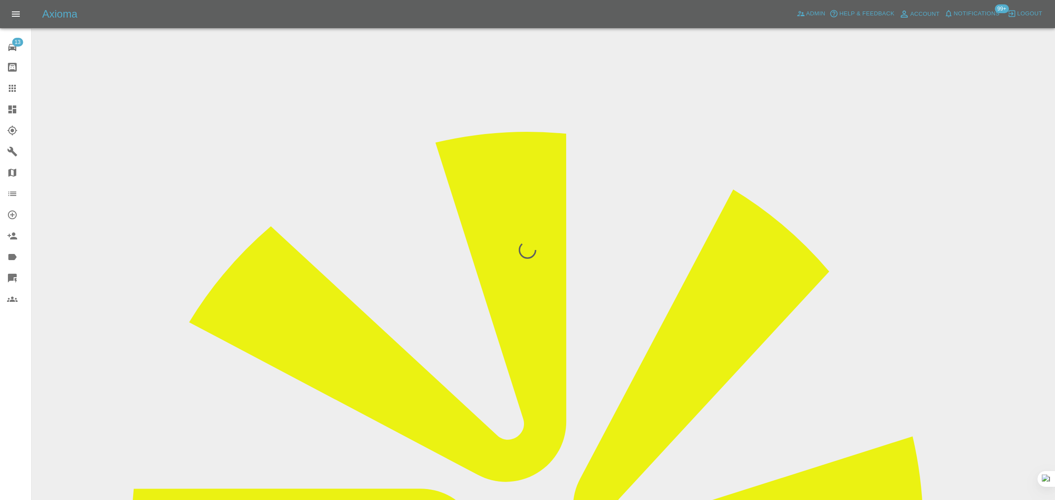
click at [23, 383] on div "13 Repair home Bodyshop home Claims Dashboard Explorer Garages Map Organization…" at bounding box center [16, 250] width 32 height 500
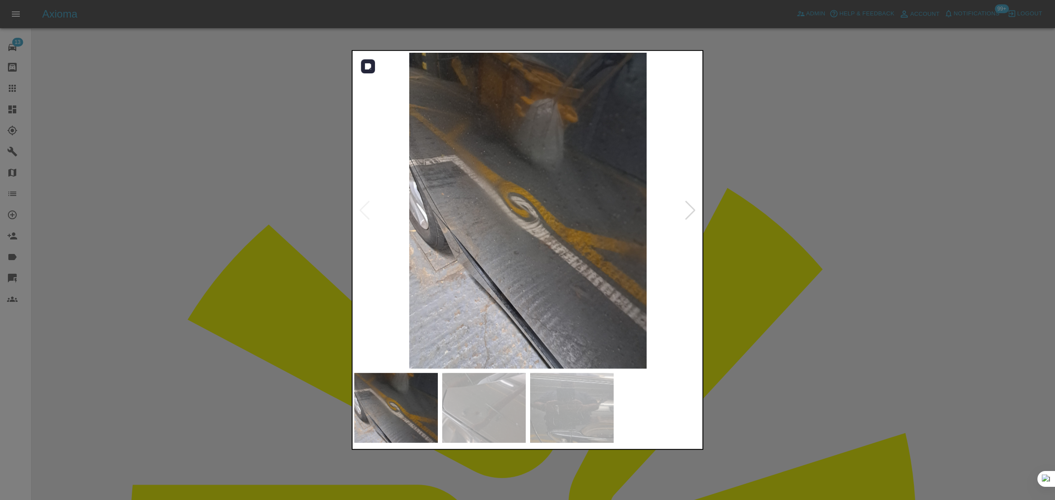
click at [686, 210] on div at bounding box center [690, 210] width 12 height 19
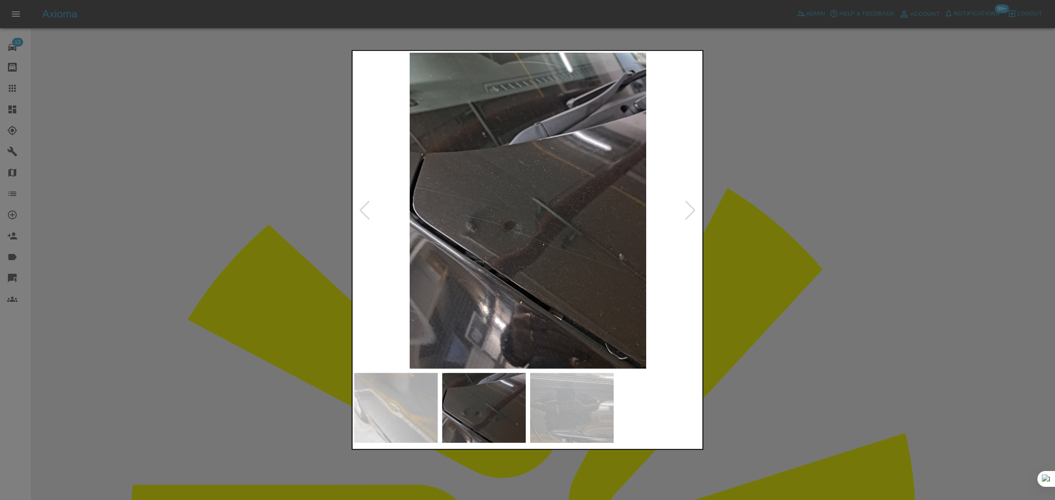
click at [686, 210] on div at bounding box center [690, 210] width 12 height 19
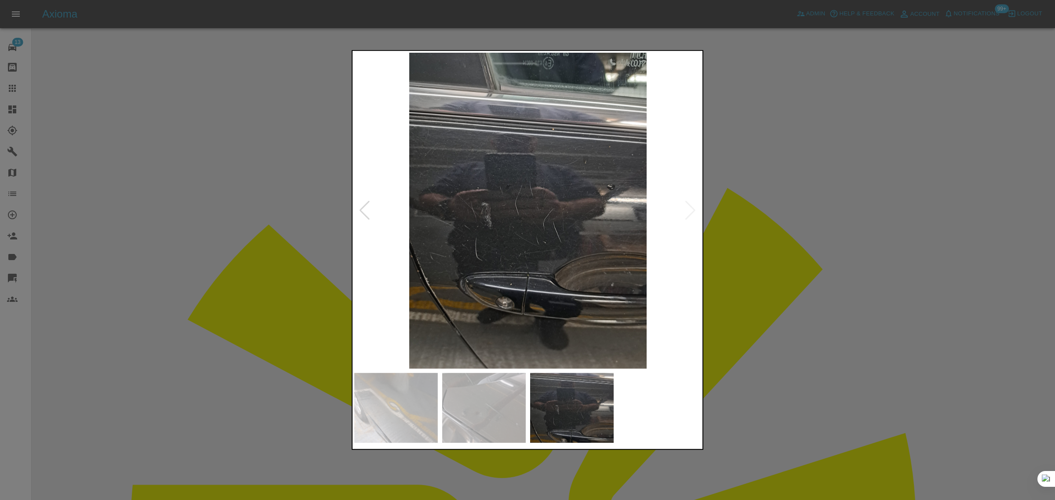
click at [686, 210] on img at bounding box center [527, 211] width 347 height 316
click at [781, 247] on div at bounding box center [527, 250] width 1055 height 500
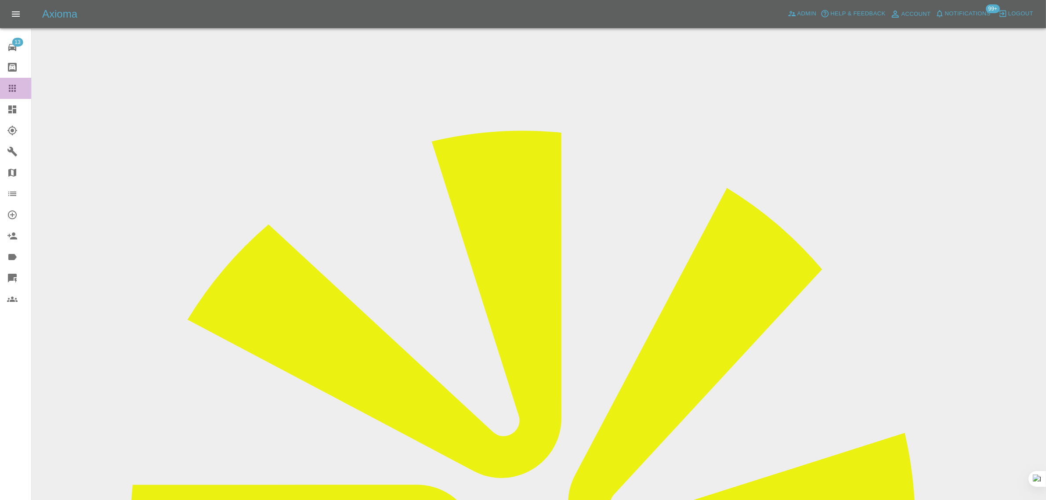
click at [7, 87] on icon at bounding box center [12, 88] width 11 height 11
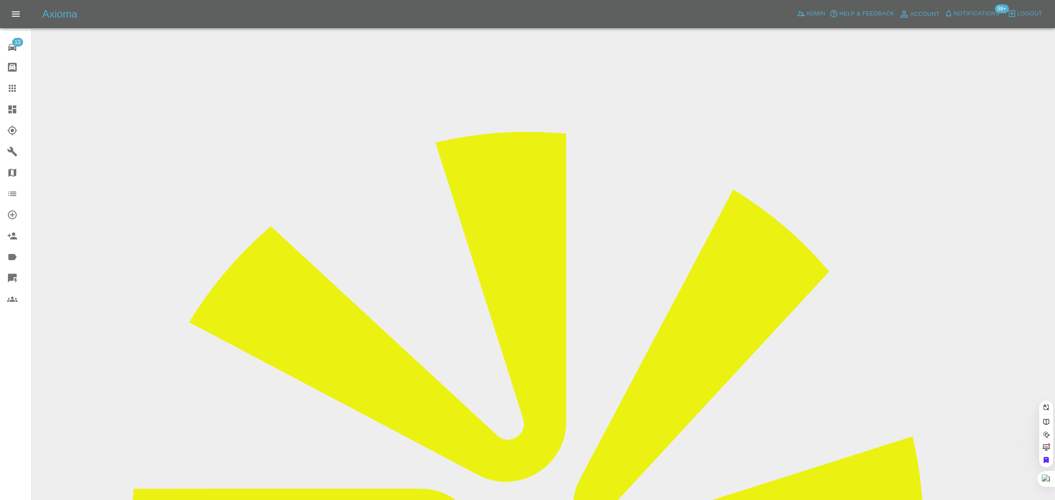
paste input "chris.poyser@btinternet.com"
type input "chris.poyser@btinternet.com"
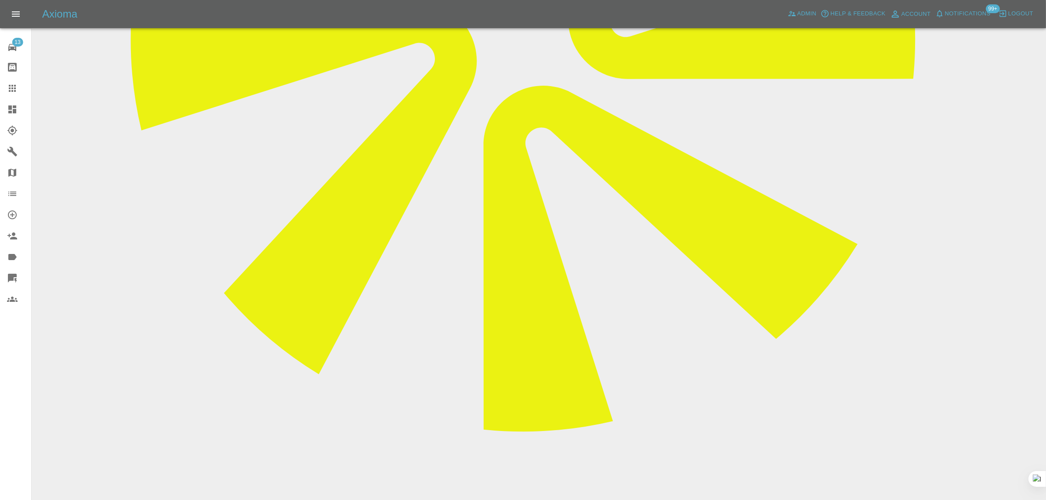
scroll to position [494, 0]
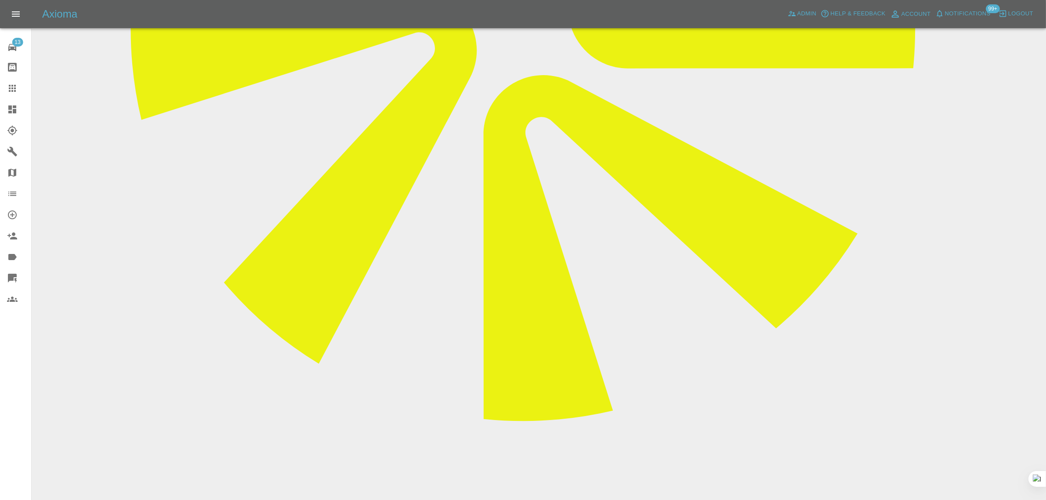
paste textarea "Hi, please can you add the £100 blend (discussed below) onto the original quote…"
type textarea "Hi, please can you add the £100 blend (discussed below) onto the original quote…"
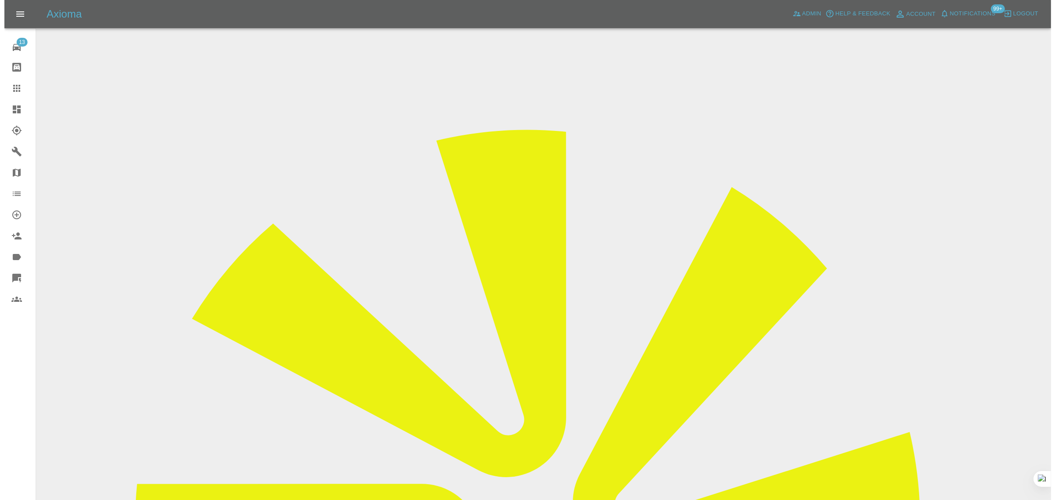
scroll to position [0, 0]
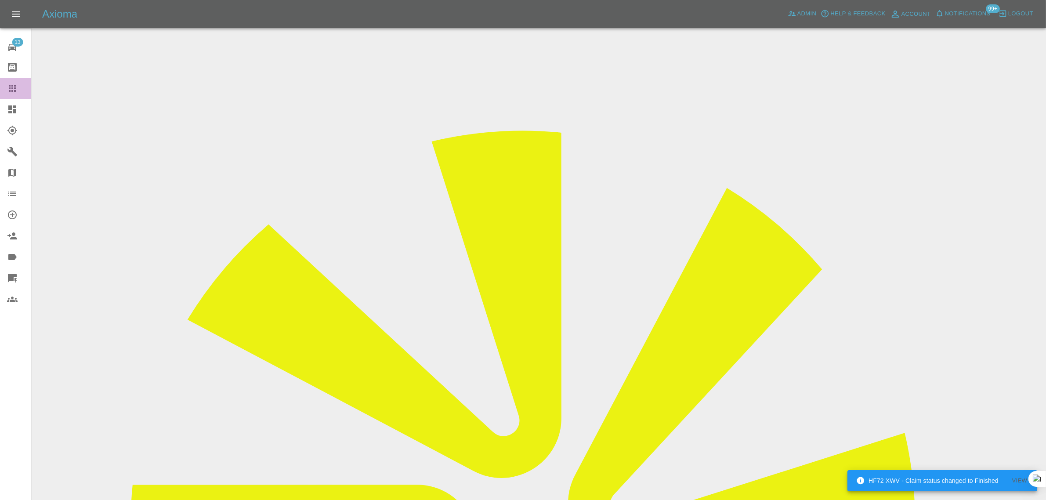
click at [10, 90] on icon at bounding box center [12, 88] width 11 height 11
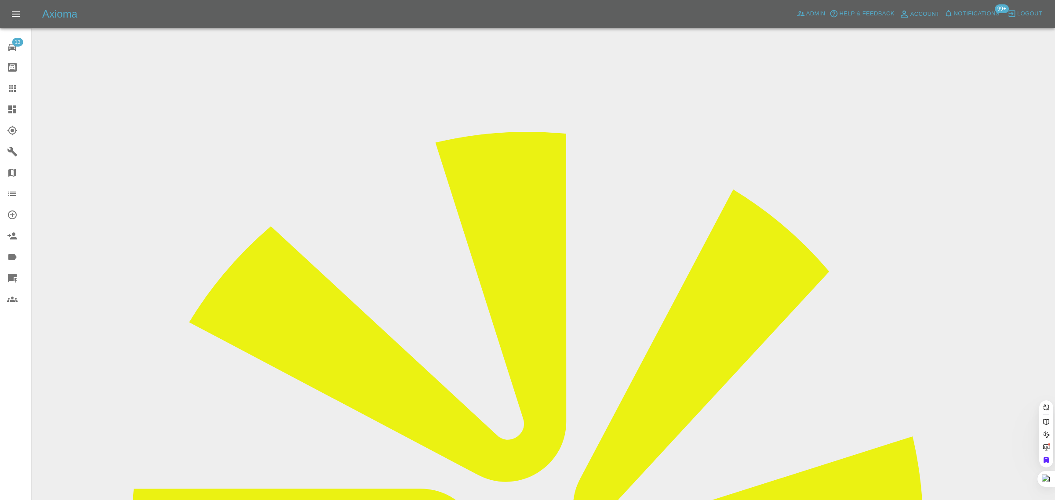
paste input "emilysarahjacobs@gmail.com"
type input "emilysarahjacobs@gmail.com"
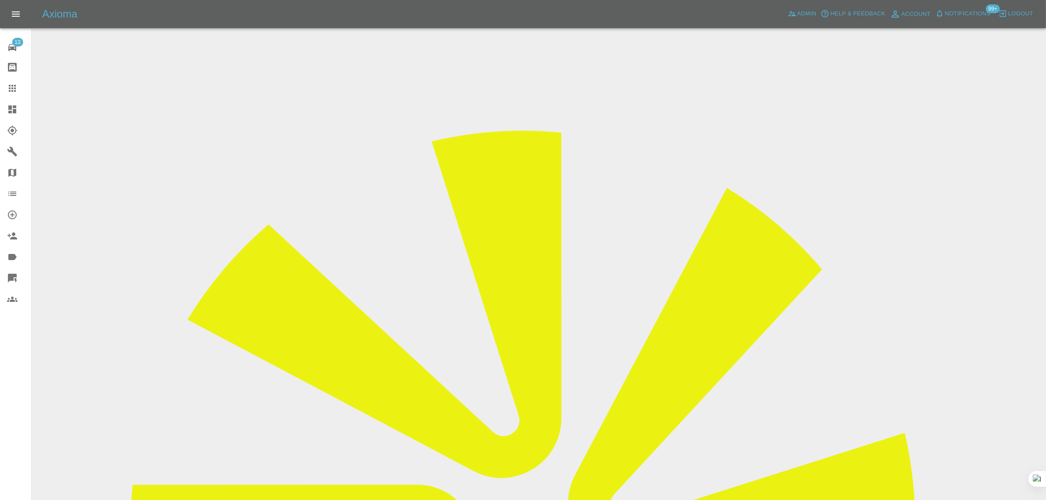
drag, startPoint x: 537, startPoint y: 294, endPoint x: 632, endPoint y: 284, distance: 95.1
copy td "emilysarahjacobs@gmail.com"
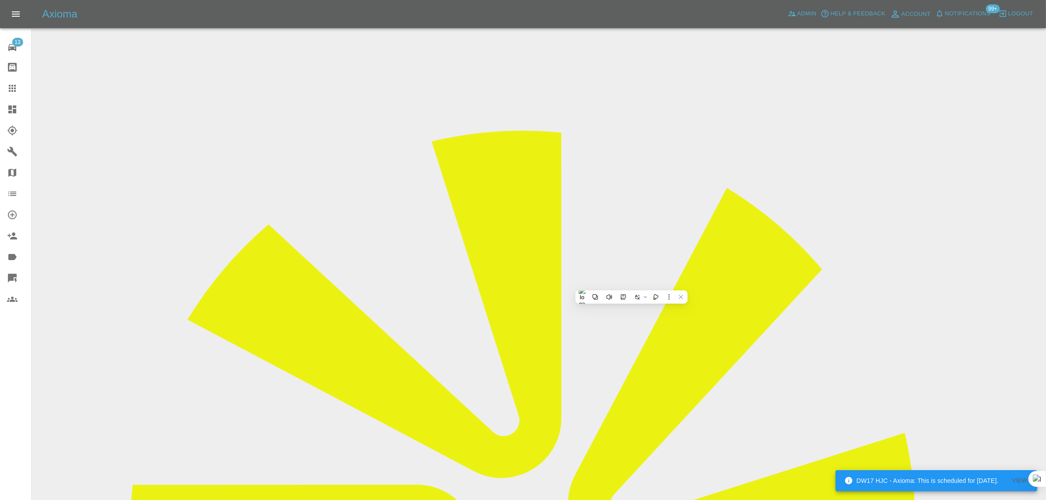
drag, startPoint x: 510, startPoint y: 295, endPoint x: 522, endPoint y: 295, distance: 11.9
drag, startPoint x: 535, startPoint y: 293, endPoint x: 632, endPoint y: 289, distance: 96.8
copy td "emilysarahjacobs@gmail.com"
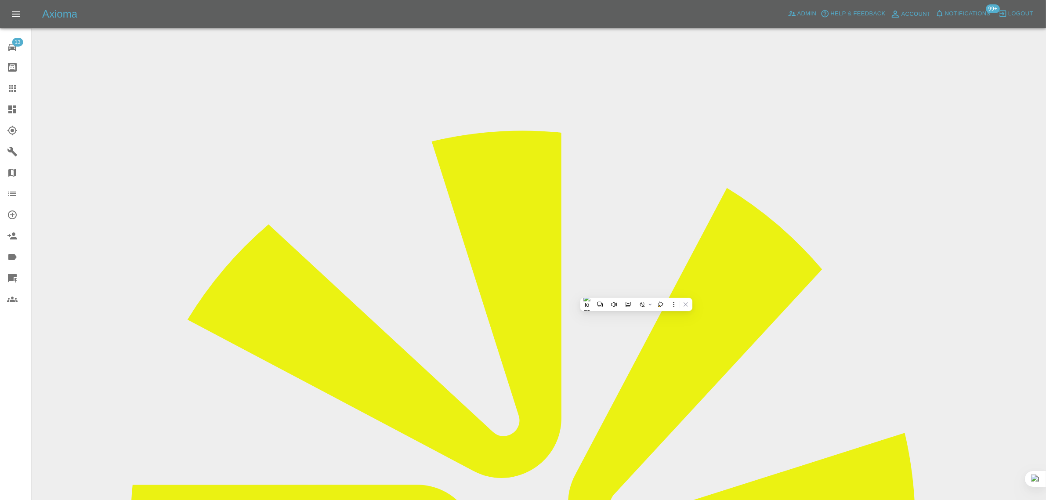
click at [10, 91] on icon at bounding box center [12, 88] width 7 height 7
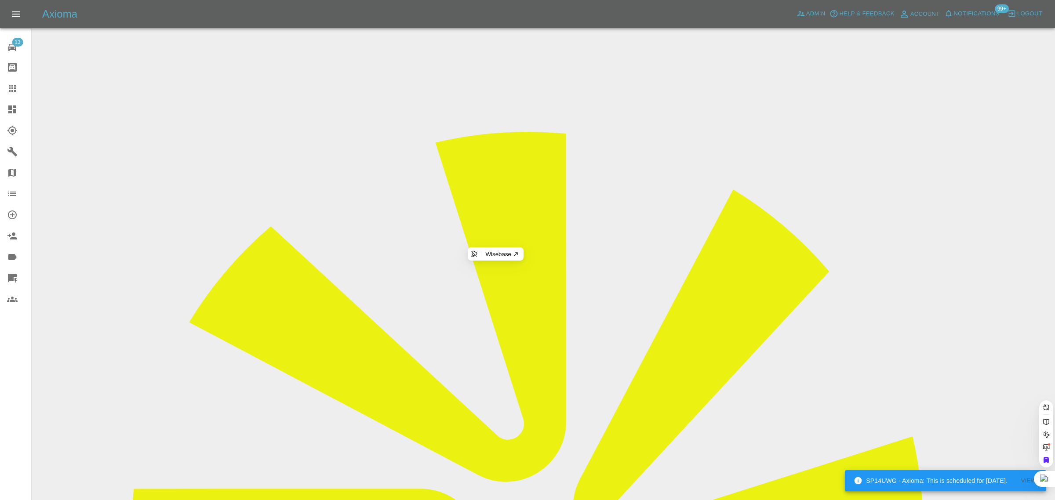
paste input "emilysarahjacobs@gmail.com"
type input "emilysarahjacobs@gmail.co"
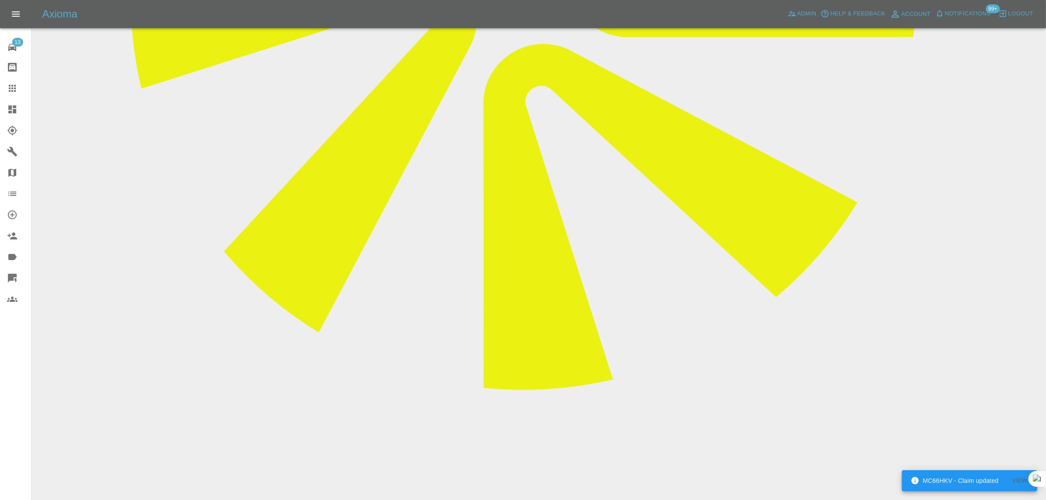
scroll to position [366, 0]
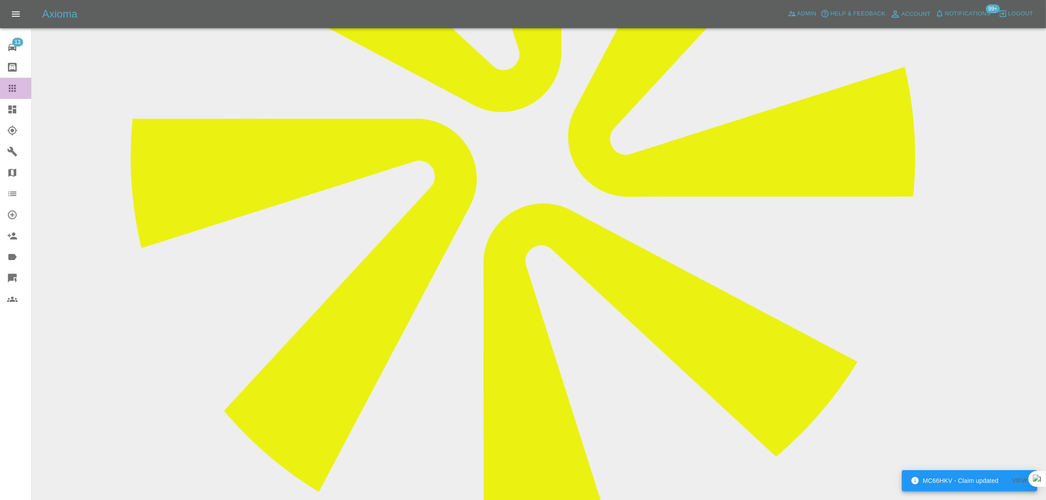
click at [12, 95] on link "Claims" at bounding box center [15, 88] width 31 height 21
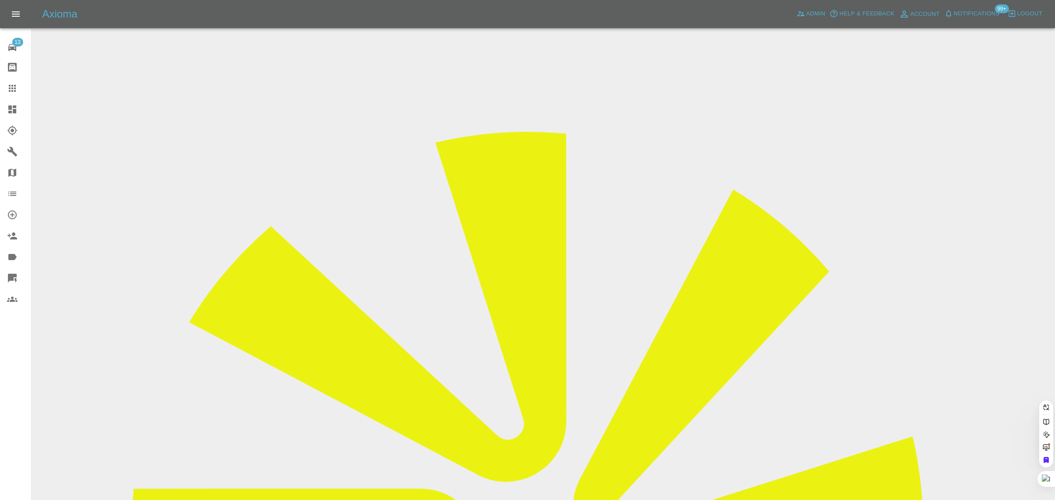
paste input "chz_uk@yahoo.co.uk"
type input "chz_uk@yahoo.co.uk"
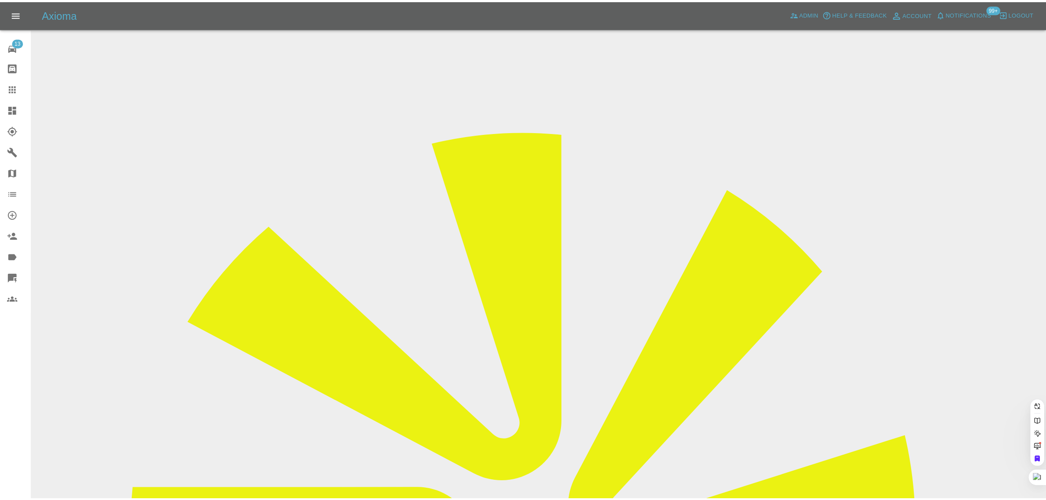
scroll to position [0, 0]
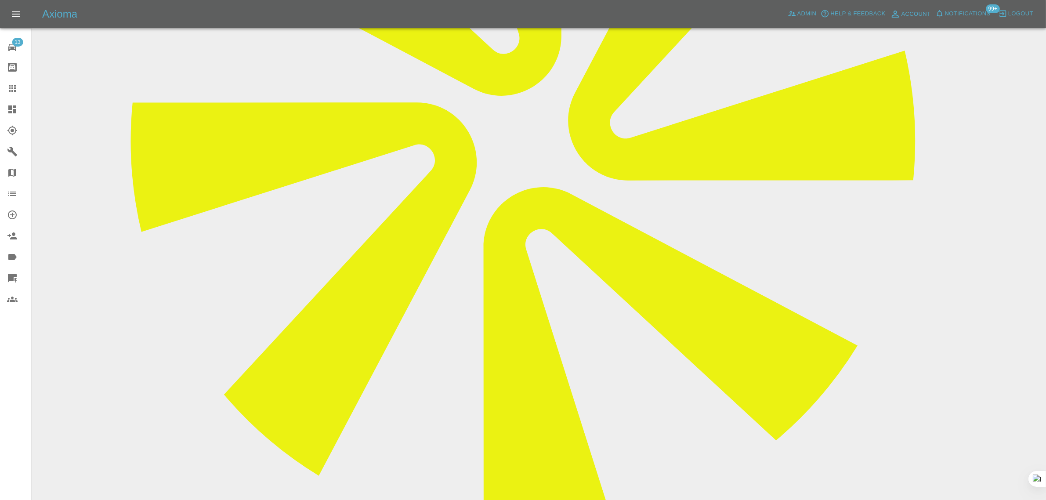
scroll to position [385, 0]
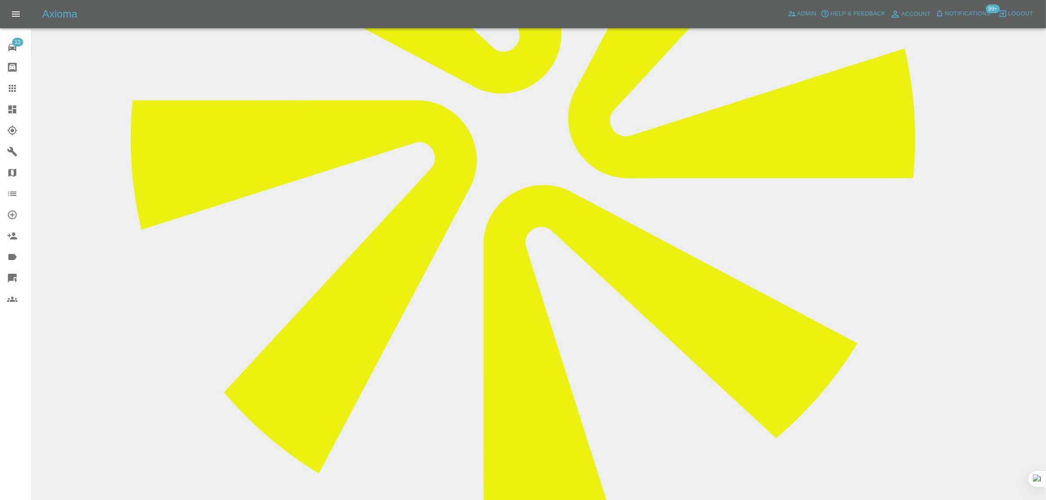
paste textarea "Unfortunately I am not happy with it. The paint used is a completely different …"
type textarea "Unfortunately I am not happy with it. The paint used is a completely different …"
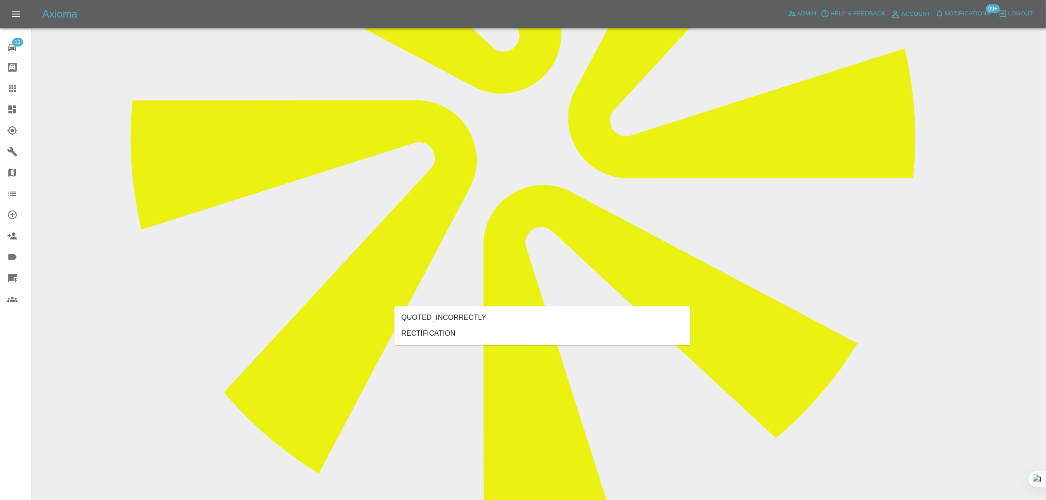
type input "rect"
click at [488, 334] on li "RECTIFICATION" at bounding box center [543, 334] width 296 height 16
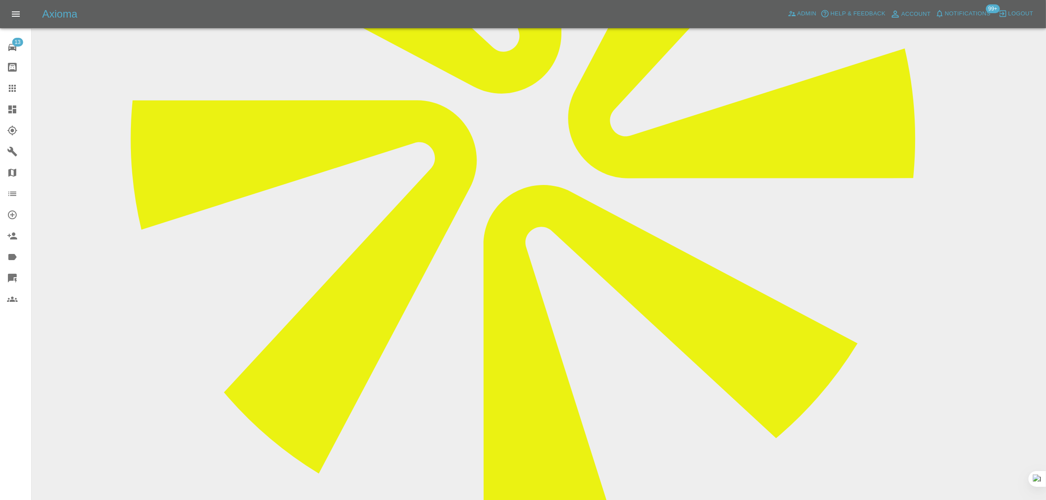
click at [15, 87] on icon at bounding box center [12, 88] width 11 height 11
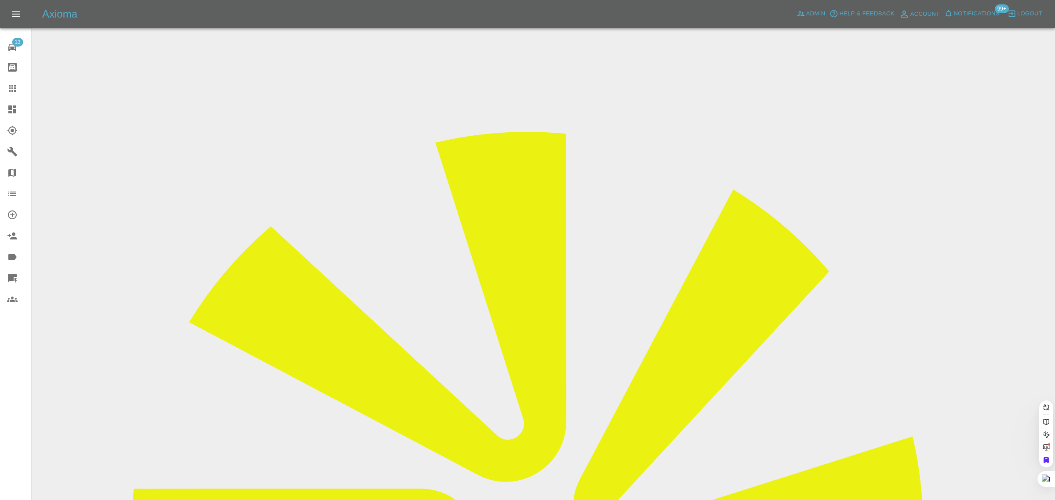
paste input "pezzer02@btinternet.com"
type input "pezzer02@btinternet.co"
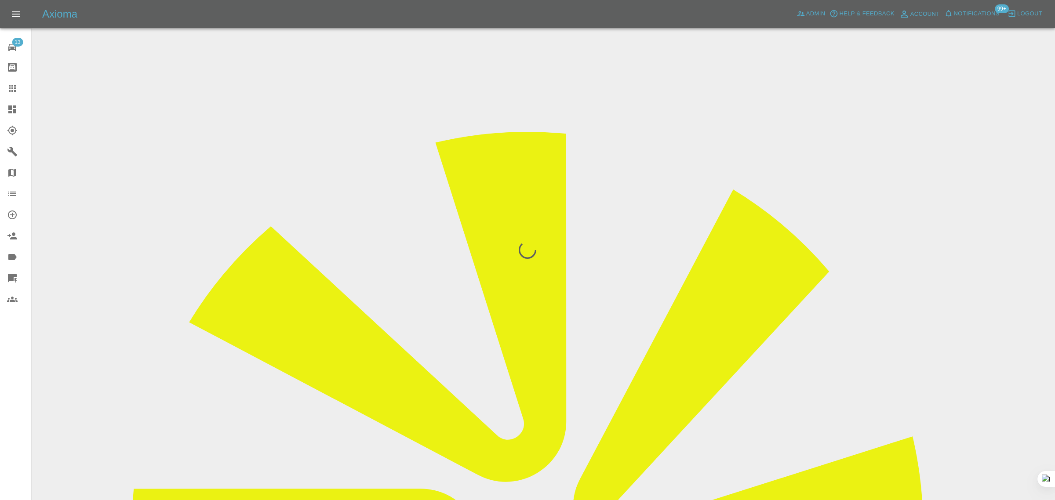
click at [14, 373] on div "13 Repair home Bodyshop home Claims Dashboard Explorer Garages Map Organization…" at bounding box center [16, 250] width 32 height 500
paste input "emilysarahjacobs@gmail.com"
type input "emilysarahjacobs@gmail.co"
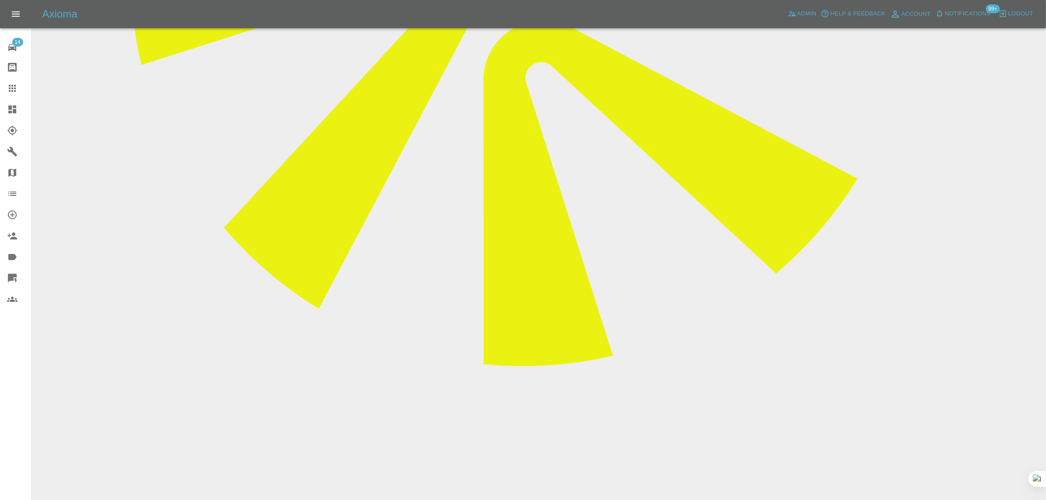
scroll to position [824, 0]
